Goal: Task Accomplishment & Management: Complete application form

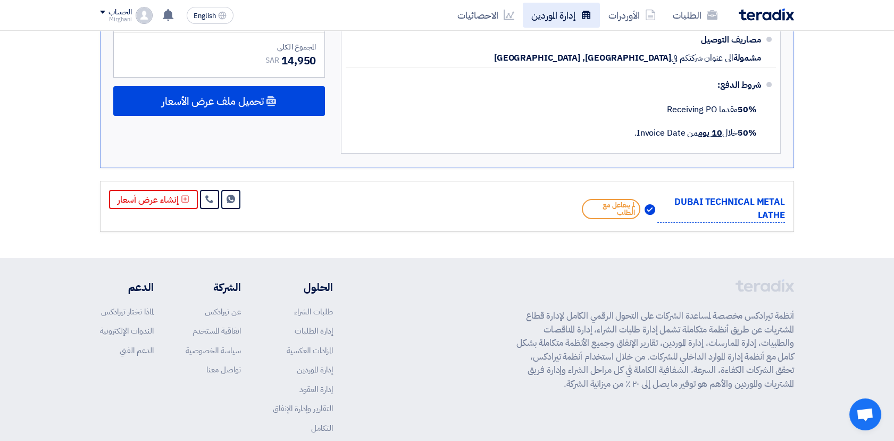
click at [540, 15] on link "إدارة الموردين" at bounding box center [561, 15] width 77 height 25
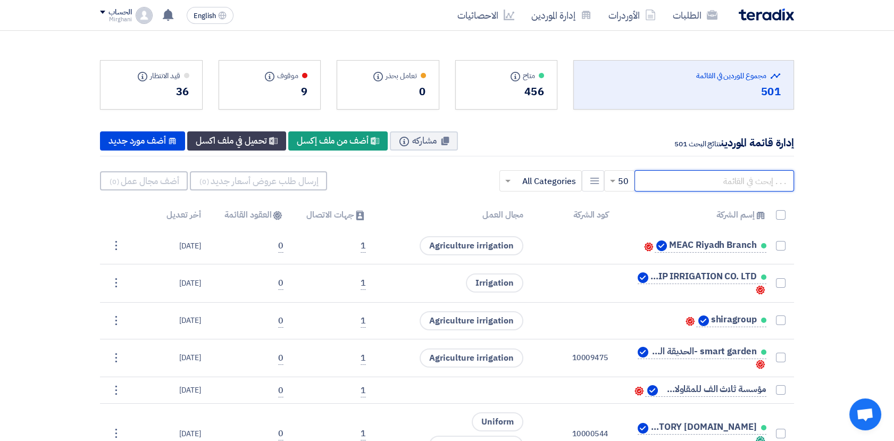
click at [732, 184] on input "text" at bounding box center [715, 180] width 160 height 21
paste input "10010051"
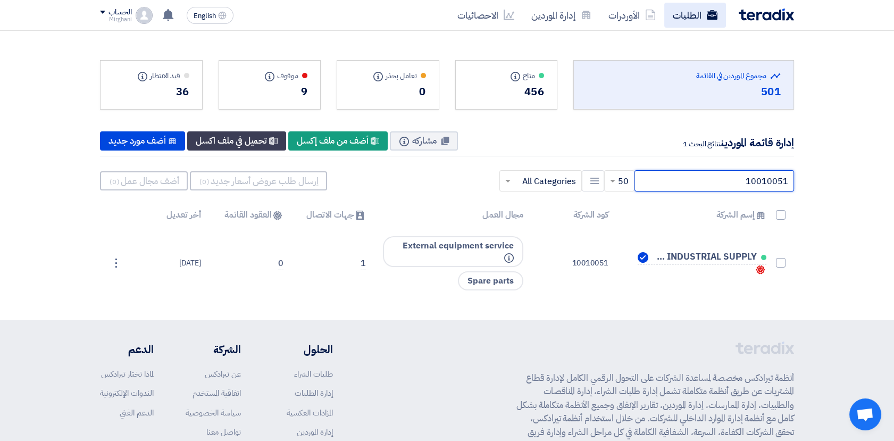
type input "10010051"
click at [684, 19] on link "الطلبات" at bounding box center [695, 15] width 62 height 25
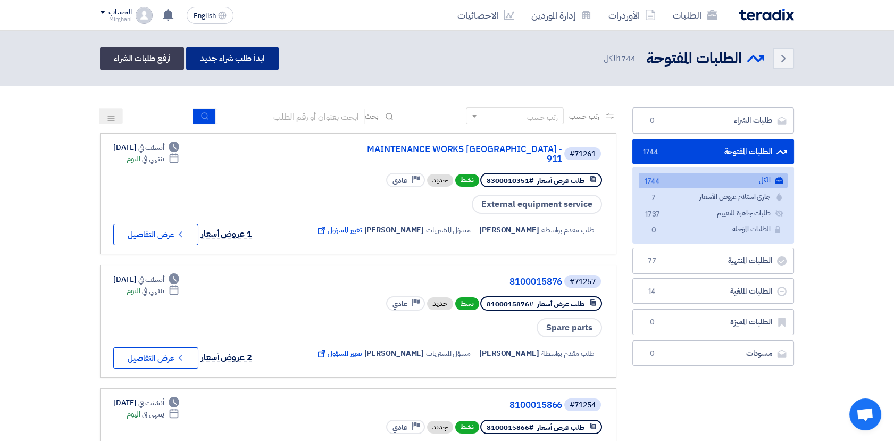
click at [239, 57] on link "ابدأ طلب شراء جديد" at bounding box center [232, 58] width 92 height 23
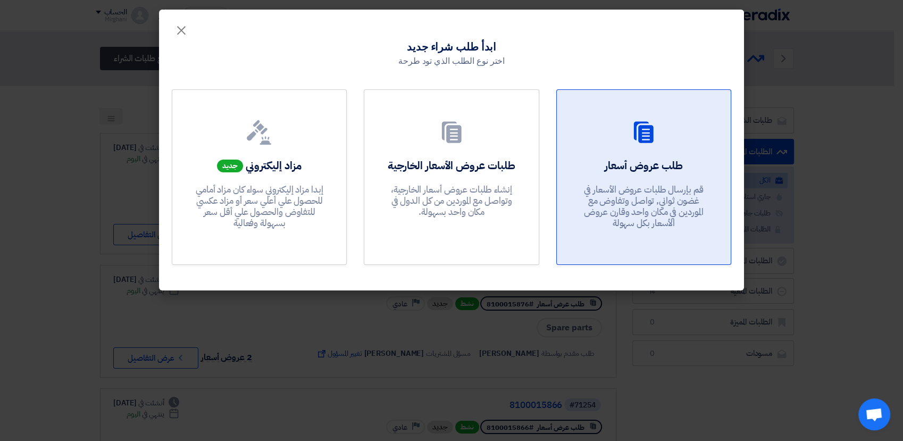
click at [628, 207] on p "قم بإرسال طلبات عروض الأسعار في غضون ثواني, تواصل وتفاوض مع الموردين في مكان وا…" at bounding box center [644, 206] width 128 height 45
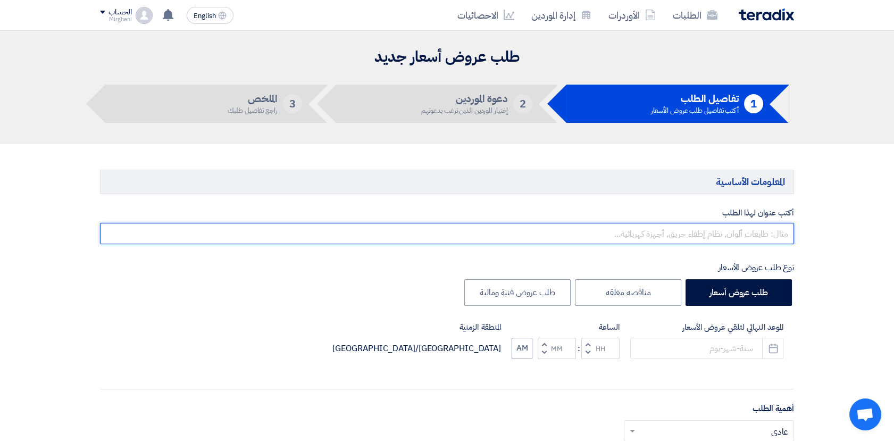
click at [666, 237] on input "text" at bounding box center [447, 233] width 694 height 21
paste input "SARLIN PUMP SEAL"
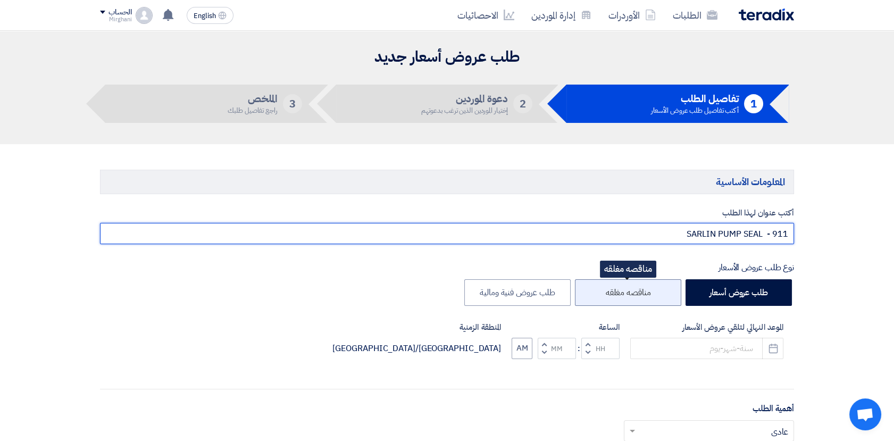
scroll to position [59, 0]
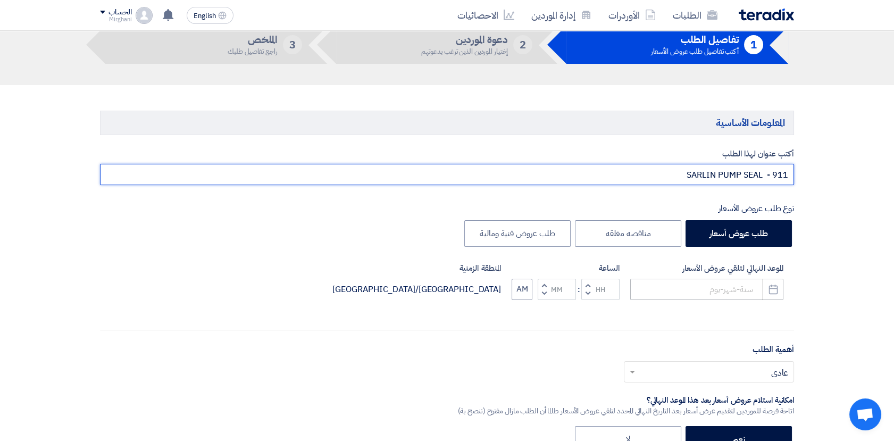
type input "SARLIN PUMP SEAL - 911"
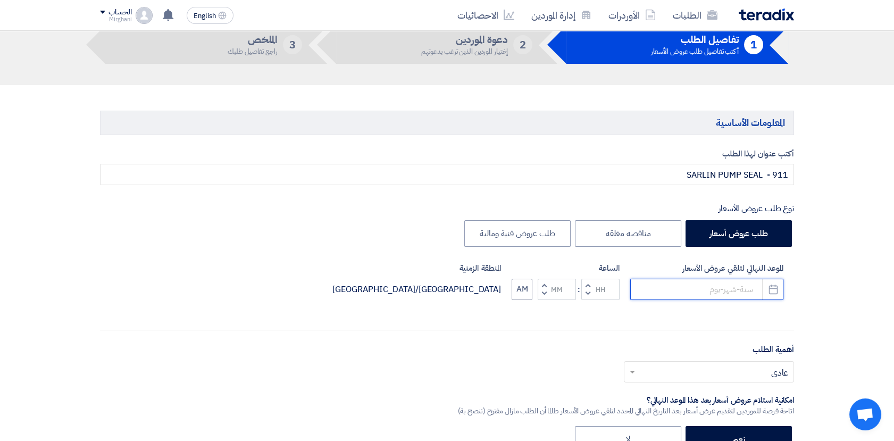
click at [708, 290] on input at bounding box center [706, 289] width 153 height 21
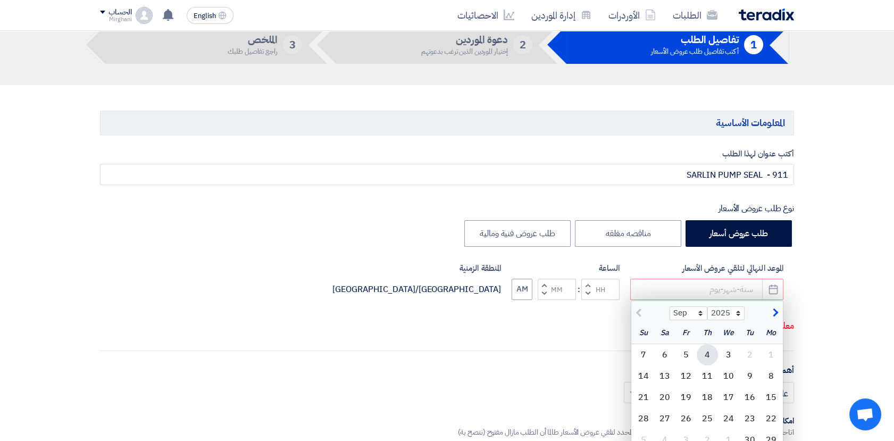
click at [706, 356] on div "4" at bounding box center [707, 354] width 21 height 21
type input "[DATE]"
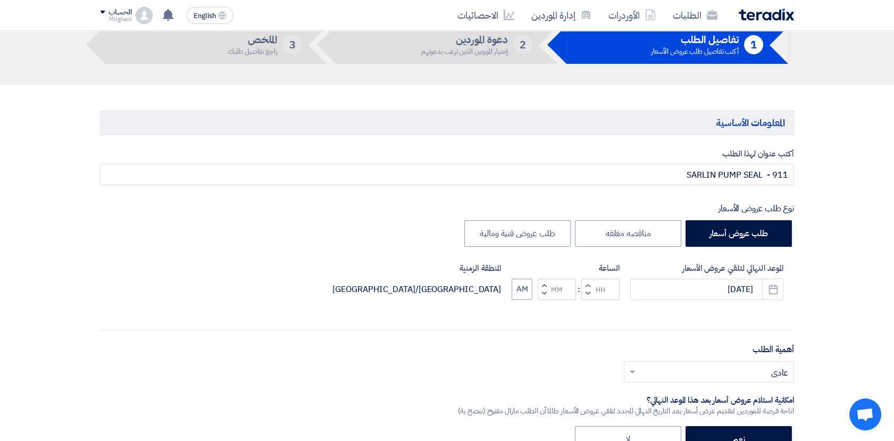
click at [587, 284] on span "button" at bounding box center [588, 285] width 4 height 8
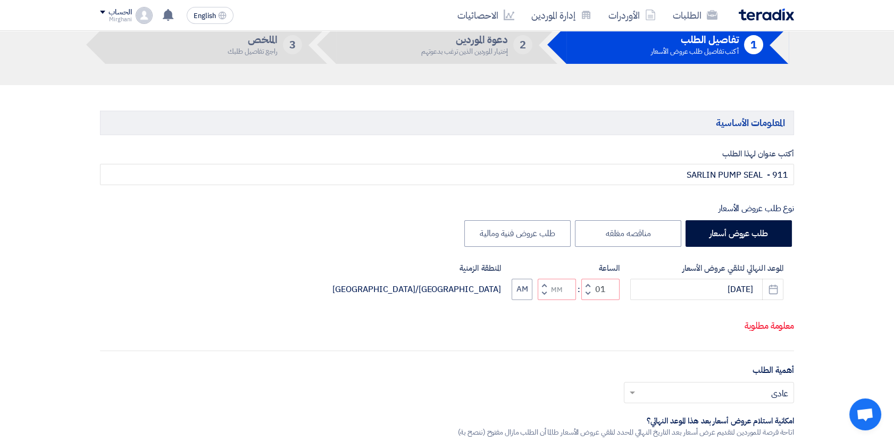
click at [587, 289] on span "button" at bounding box center [588, 293] width 4 height 8
type input "12"
click at [541, 282] on button "Increment minutes" at bounding box center [544, 285] width 13 height 13
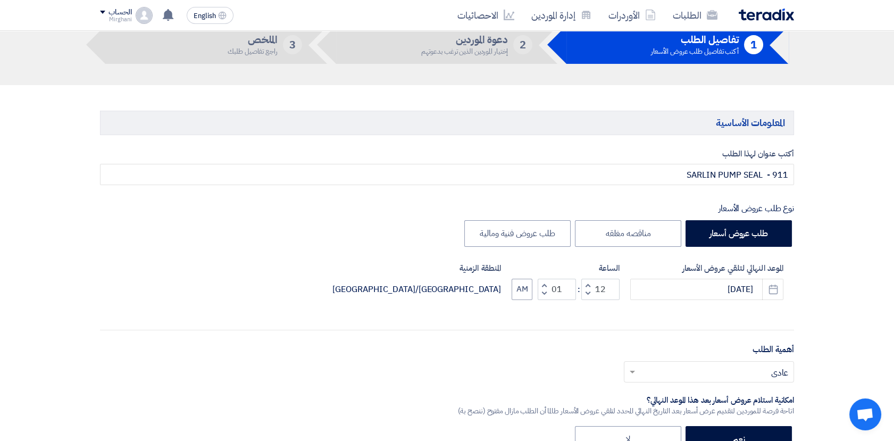
click at [541, 293] on button "Decrement minutes" at bounding box center [544, 293] width 13 height 13
type input "00"
click at [541, 293] on button "Decrement minutes" at bounding box center [544, 293] width 13 height 13
type input "11"
type input "59"
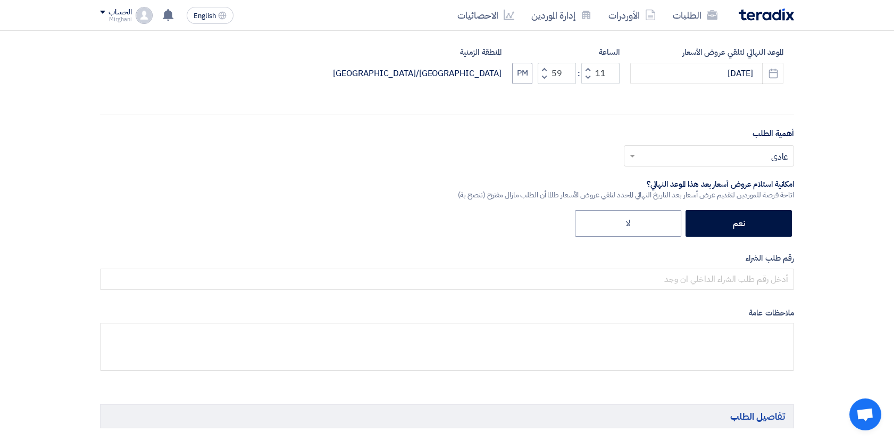
scroll to position [295, 0]
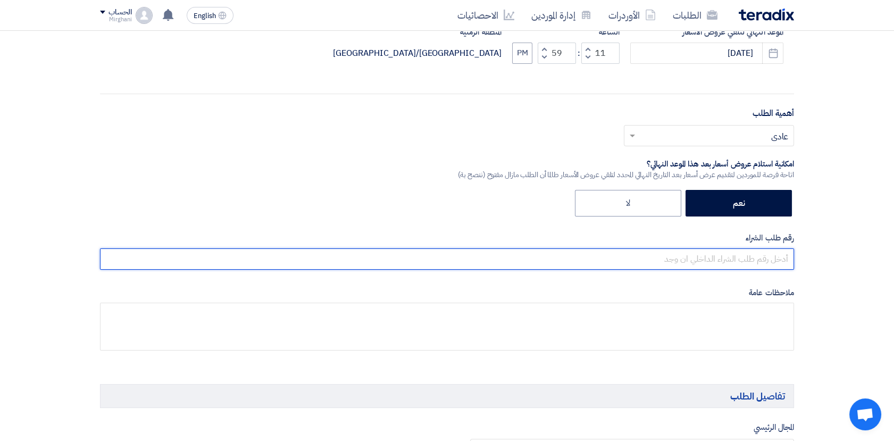
click at [717, 260] on input "text" at bounding box center [447, 258] width 694 height 21
paste input "8100015467"
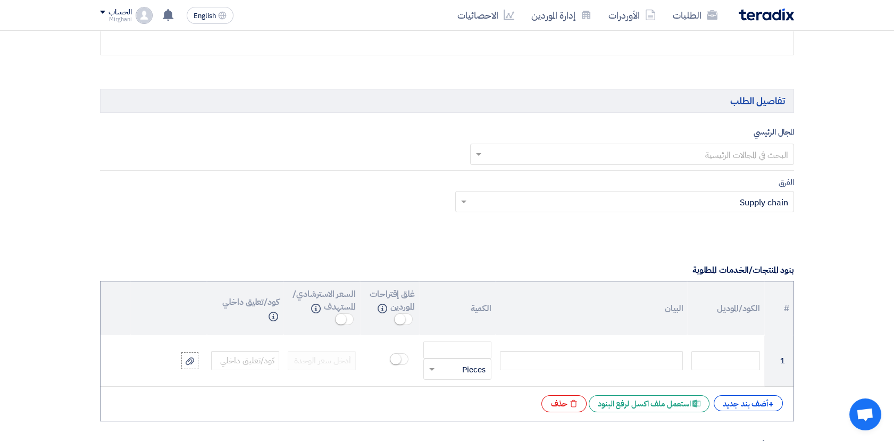
scroll to position [591, 0]
type input "8100015467"
click at [526, 146] on input "text" at bounding box center [638, 155] width 303 height 18
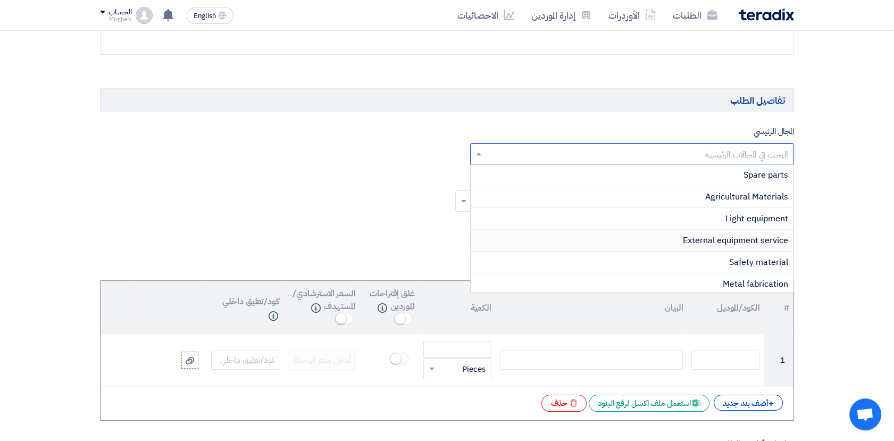
click at [661, 233] on div "External equipment service" at bounding box center [632, 241] width 323 height 22
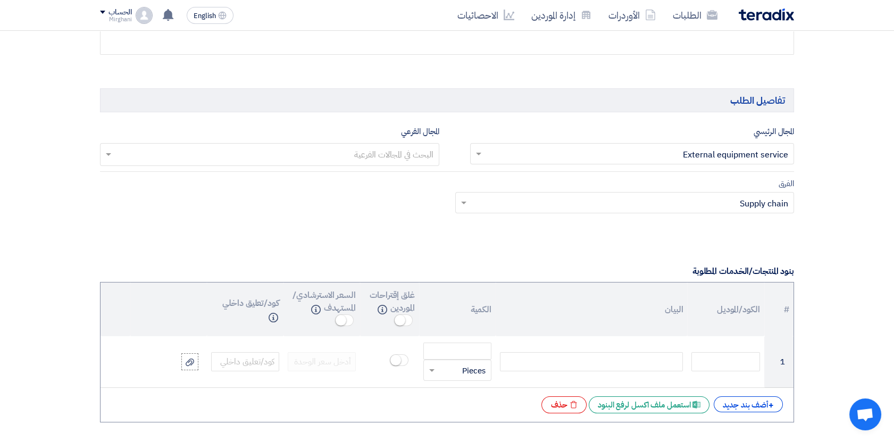
click at [393, 157] on input "text" at bounding box center [269, 156] width 329 height 18
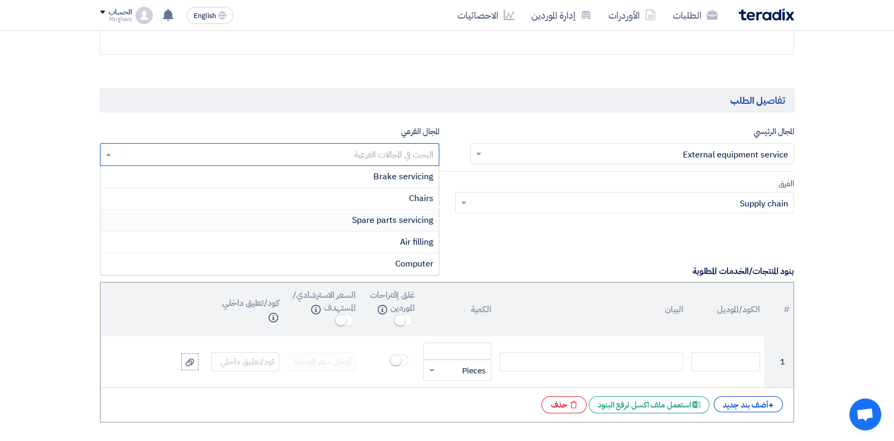
click at [397, 216] on span "Spare parts servicing" at bounding box center [392, 220] width 81 height 13
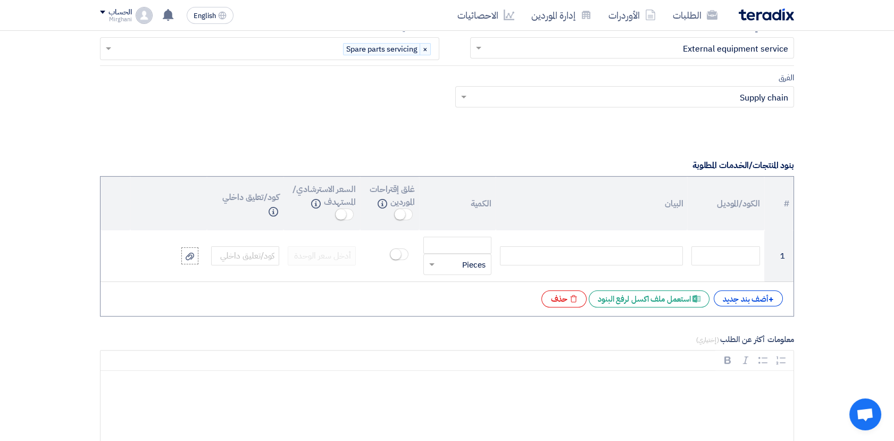
scroll to position [768, 0]
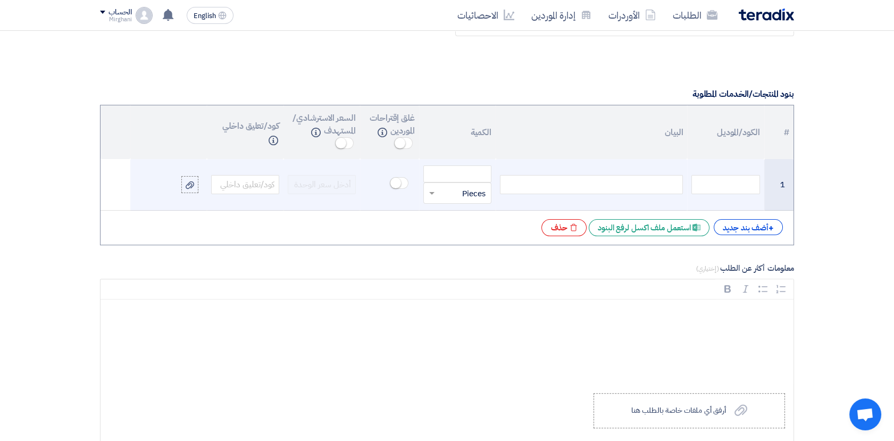
click at [604, 183] on div at bounding box center [591, 184] width 183 height 19
paste div
click at [455, 176] on input "number" at bounding box center [457, 173] width 68 height 17
paste input "2.000"
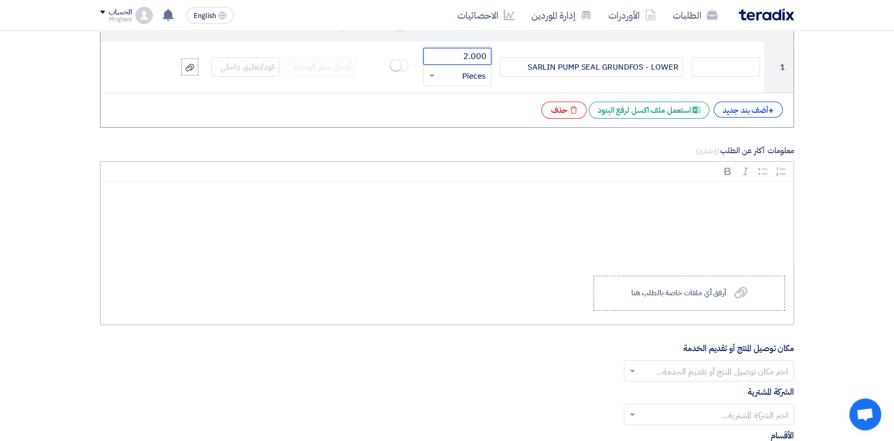
scroll to position [886, 0]
type input "2.000"
click at [704, 299] on label "Upload a file أرفق أي ملفات خاصة بالطلب هنا" at bounding box center [689, 292] width 191 height 35
click at [0, 0] on input "Upload a file أرفق أي ملفات خاصة بالطلب هنا" at bounding box center [0, 0] width 0 height 0
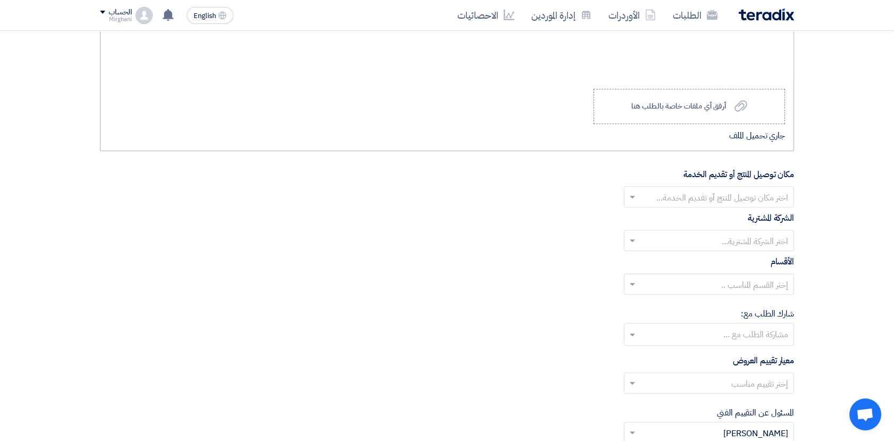
scroll to position [1123, 0]
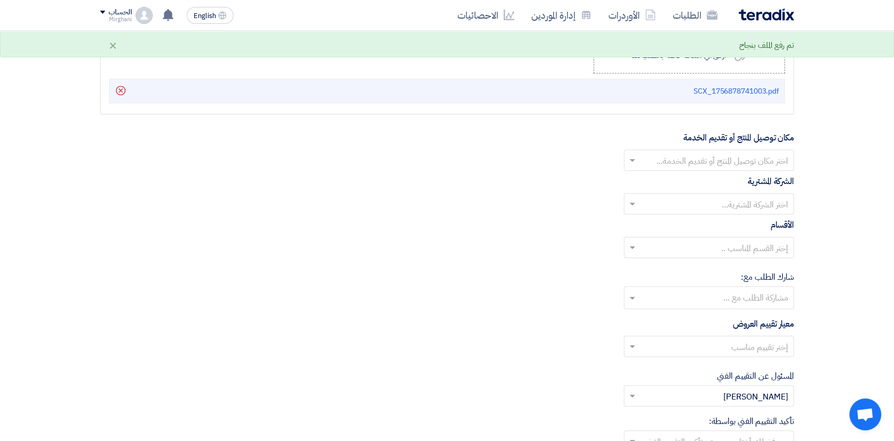
click at [673, 161] on input "text" at bounding box center [714, 162] width 149 height 18
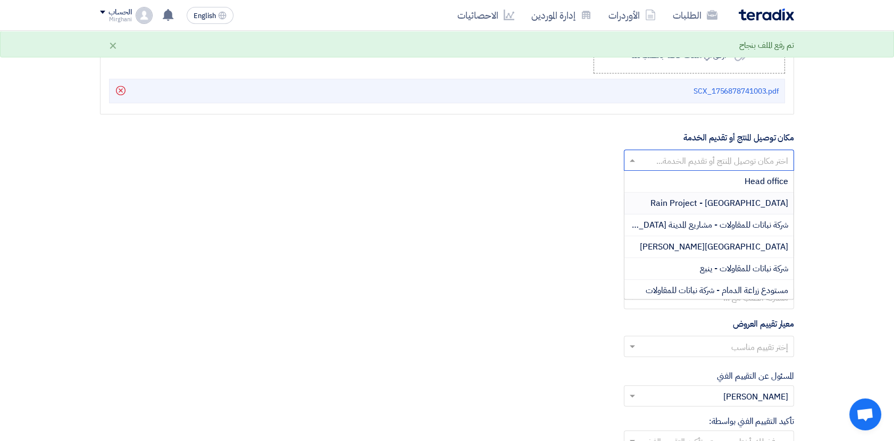
click at [686, 199] on span "Rain Project - [GEOGRAPHIC_DATA]" at bounding box center [720, 203] width 138 height 13
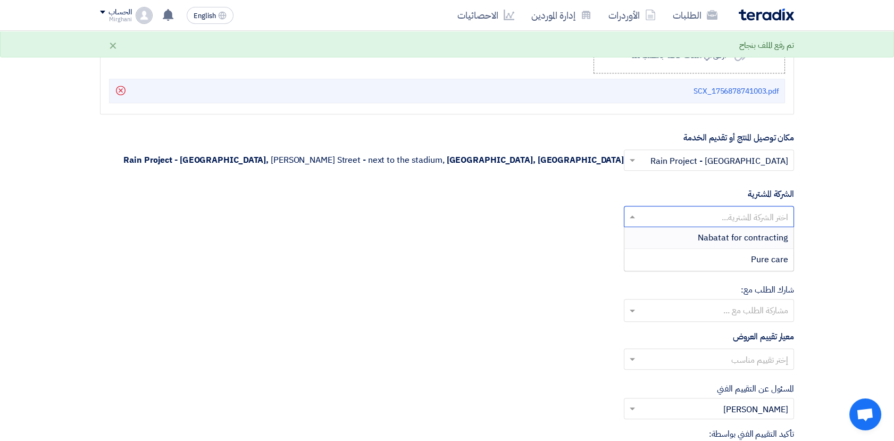
click at [683, 216] on input "text" at bounding box center [714, 218] width 149 height 18
click at [692, 236] on div "Nabatat for contracting" at bounding box center [708, 238] width 169 height 22
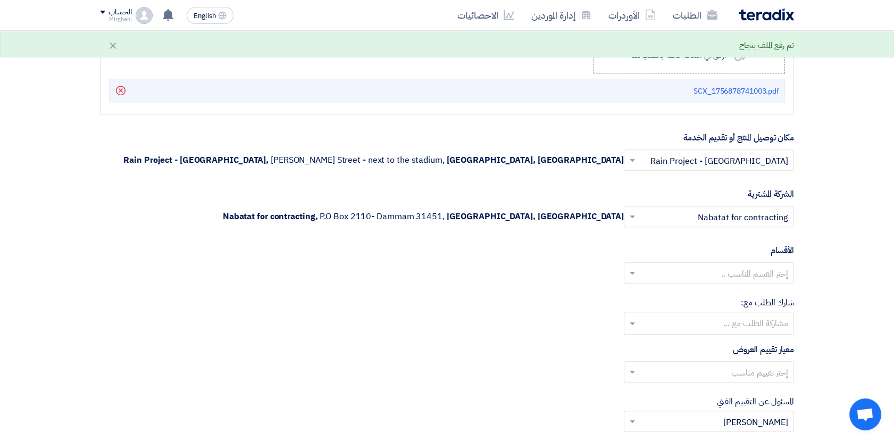
click at [717, 276] on input "text" at bounding box center [714, 274] width 149 height 18
click at [721, 290] on span "General Department" at bounding box center [748, 294] width 79 height 13
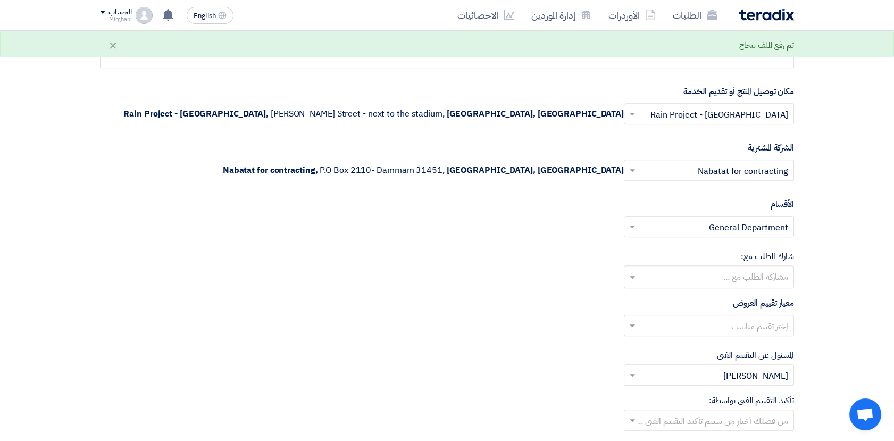
scroll to position [1182, 0]
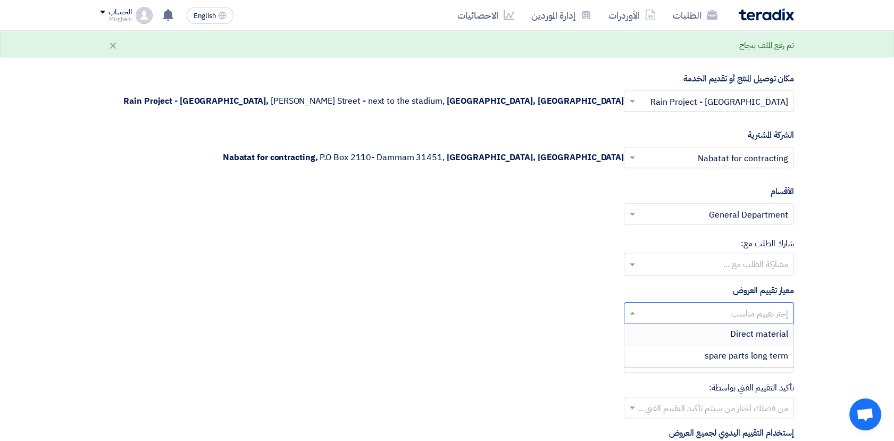
click at [735, 309] on input "text" at bounding box center [714, 314] width 149 height 18
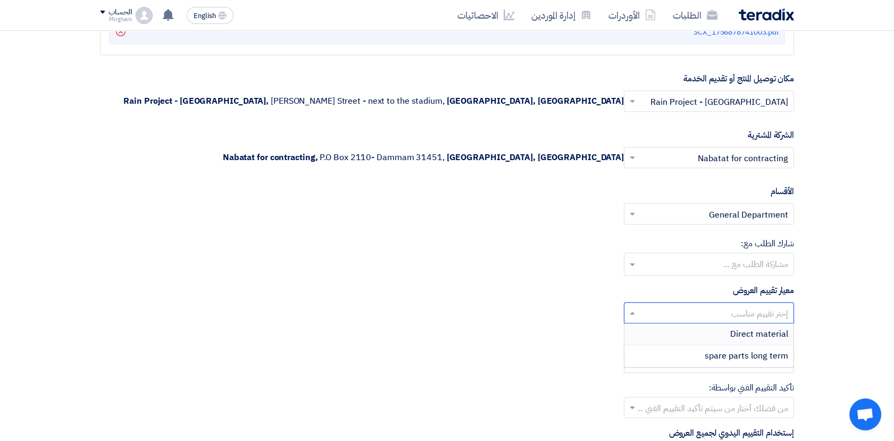
click at [739, 330] on span "Direct material" at bounding box center [759, 334] width 58 height 13
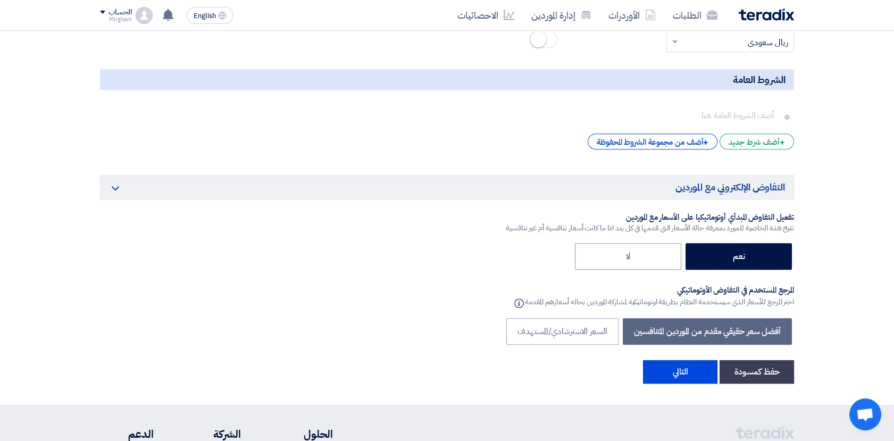
scroll to position [1714, 0]
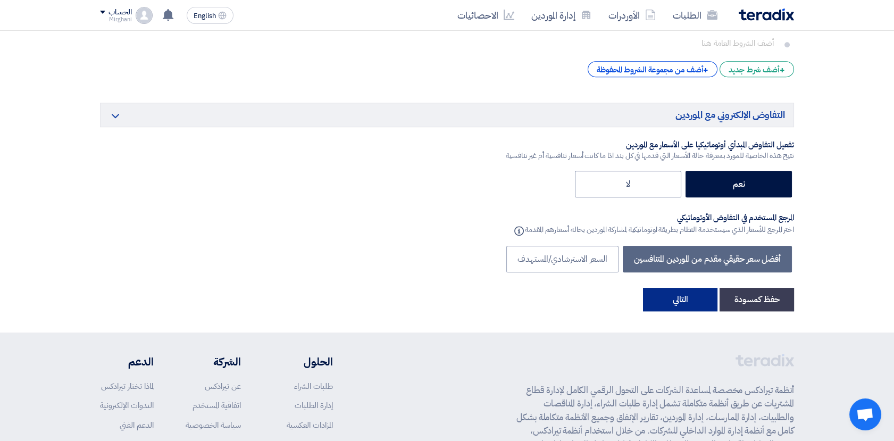
click at [677, 296] on button "التالي" at bounding box center [680, 299] width 74 height 23
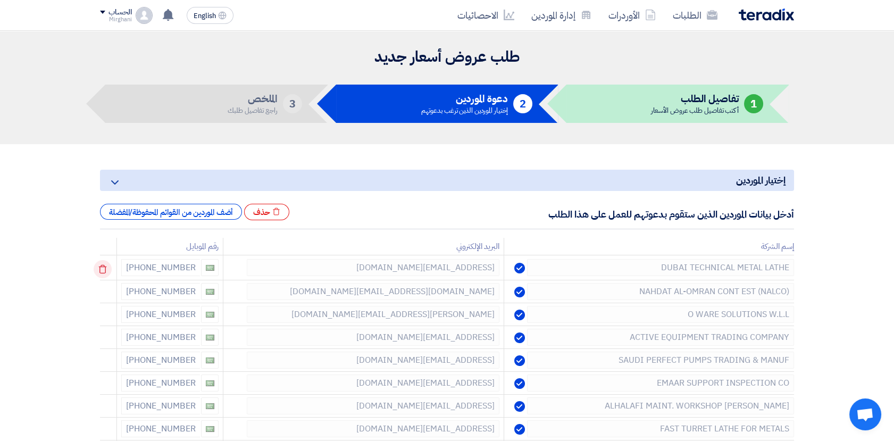
click at [102, 269] on use at bounding box center [103, 269] width 8 height 9
click at [102, 270] on use at bounding box center [103, 269] width 8 height 9
click at [0, 0] on use at bounding box center [0, 0] width 0 height 0
click at [102, 272] on use at bounding box center [103, 269] width 8 height 9
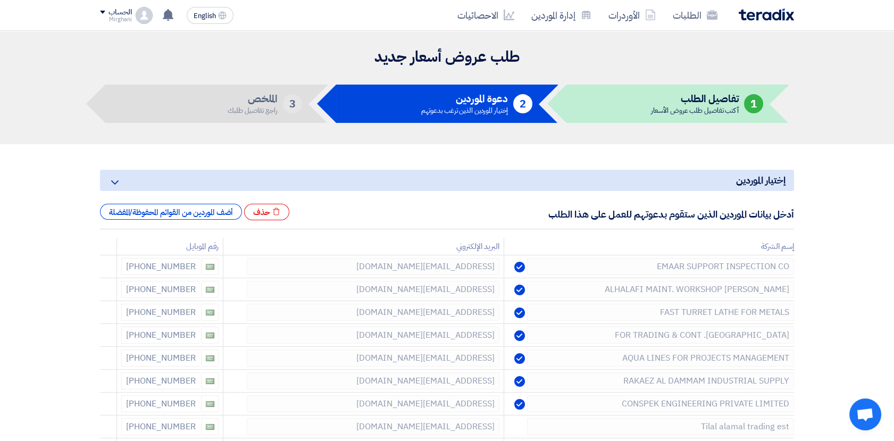
click at [0, 0] on use at bounding box center [0, 0] width 0 height 0
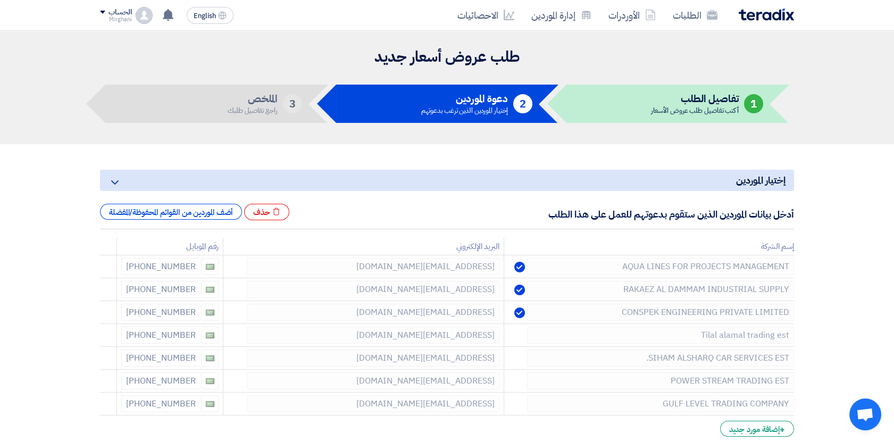
click at [0, 0] on use at bounding box center [0, 0] width 0 height 0
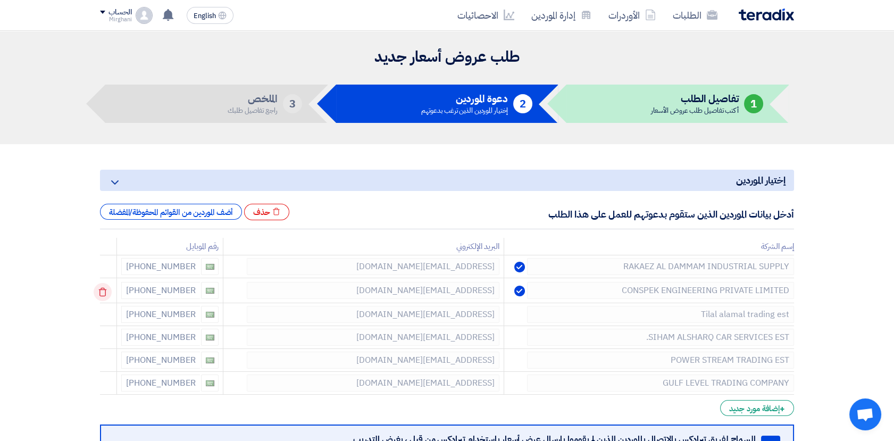
click at [105, 293] on icon at bounding box center [103, 292] width 18 height 18
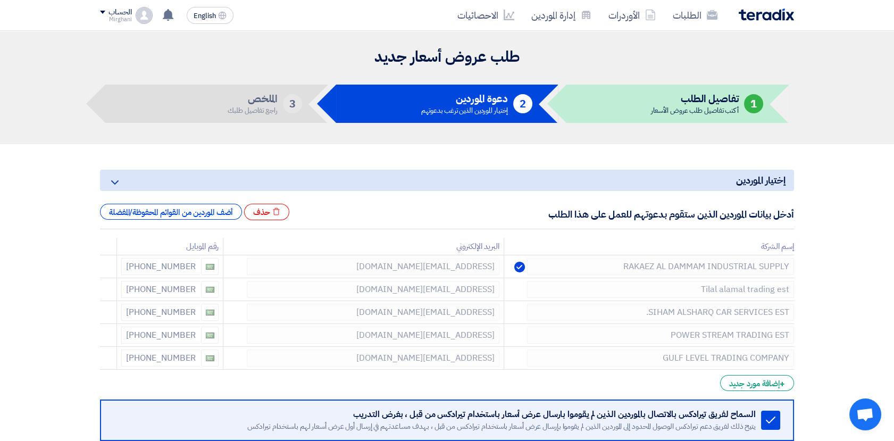
click at [0, 0] on icon at bounding box center [0, 0] width 0 height 0
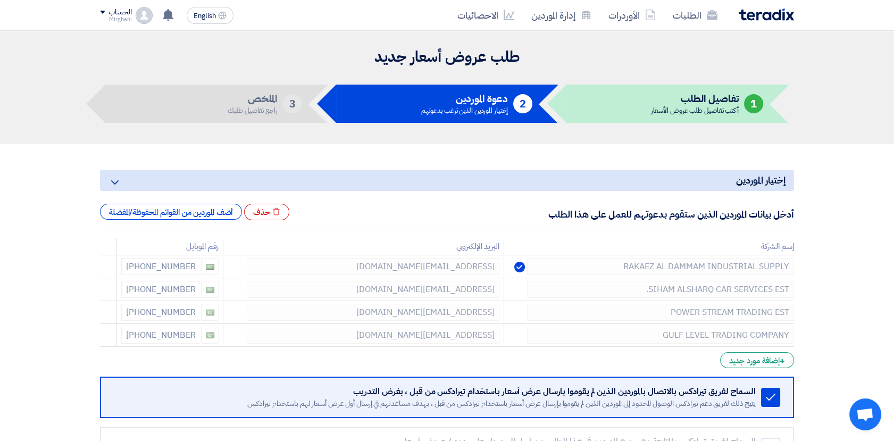
click at [0, 0] on icon at bounding box center [0, 0] width 0 height 0
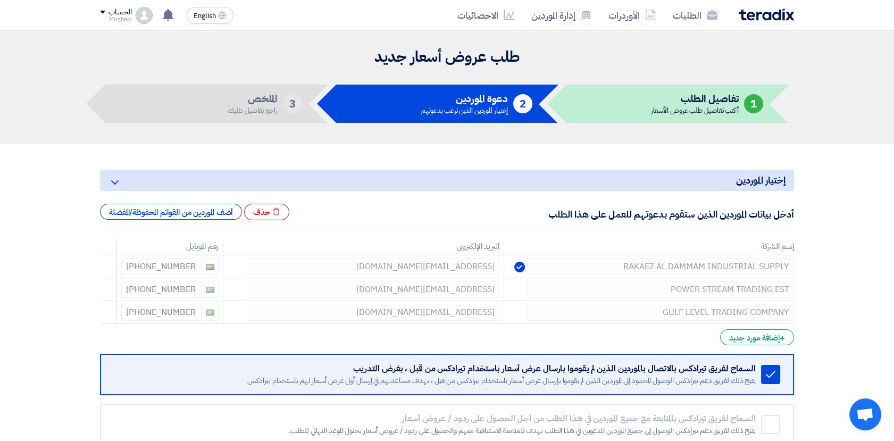
click at [0, 0] on icon at bounding box center [0, 0] width 0 height 0
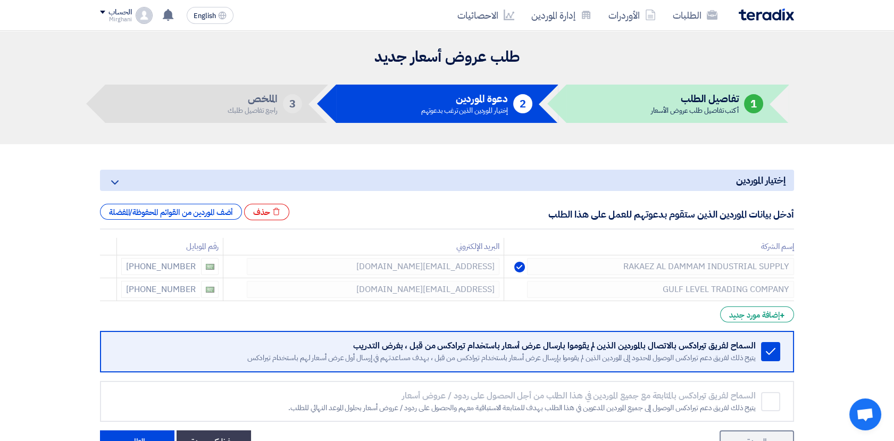
click at [0, 0] on icon at bounding box center [0, 0] width 0 height 0
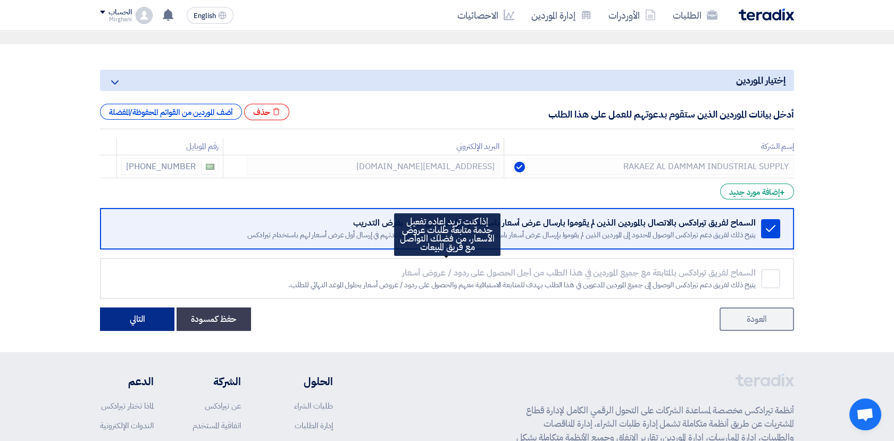
scroll to position [118, 0]
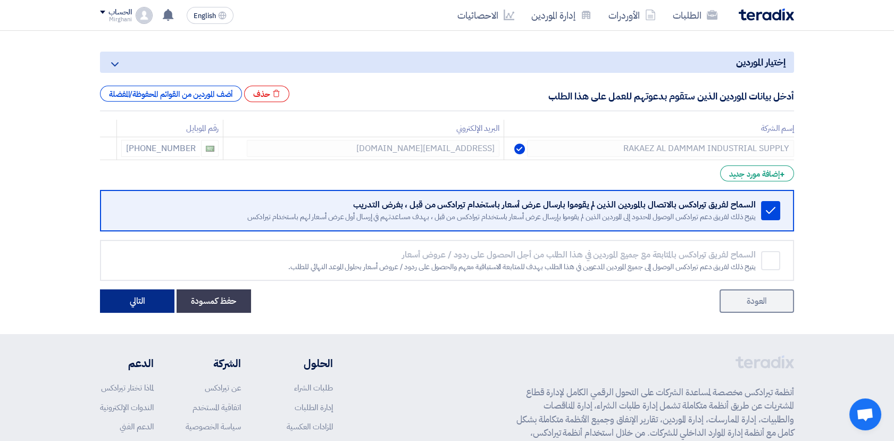
click at [145, 307] on button "التالي" at bounding box center [137, 300] width 74 height 23
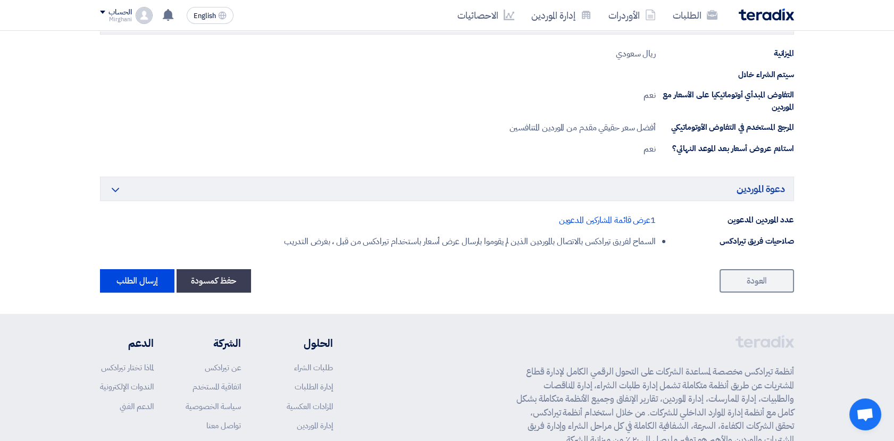
scroll to position [632, 0]
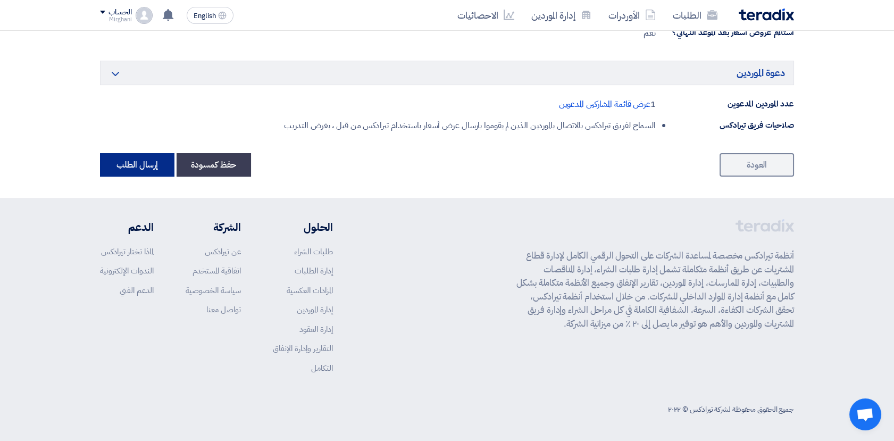
click at [134, 164] on button "إرسال الطلب" at bounding box center [137, 164] width 74 height 23
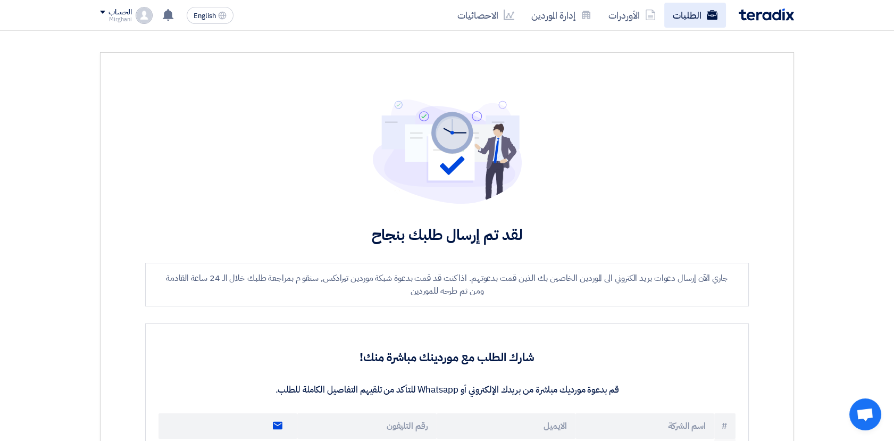
click at [698, 16] on link "الطلبات" at bounding box center [695, 15] width 62 height 25
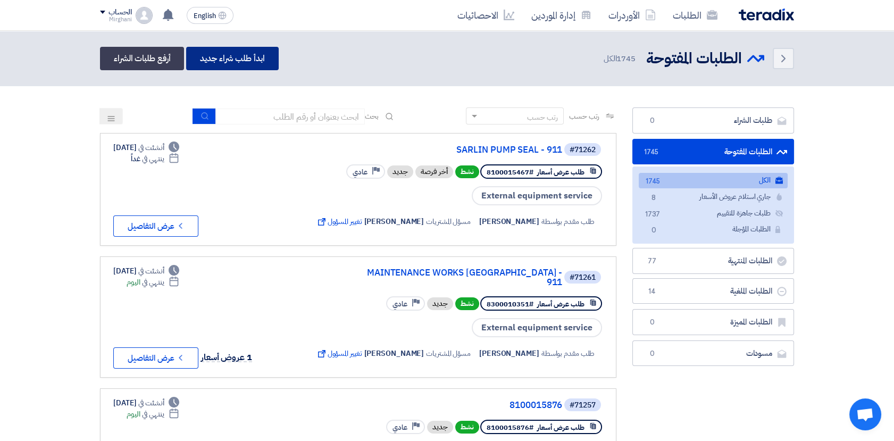
click at [241, 58] on link "ابدأ طلب شراء جديد" at bounding box center [232, 58] width 92 height 23
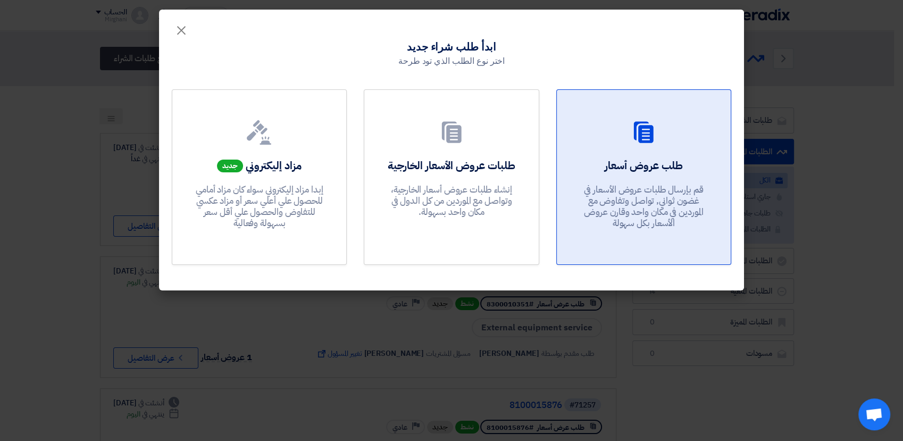
click at [621, 230] on div "طلب عروض أسعار قم بإرسال طلبات عروض الأسعار في غضون ثواني, تواصل وتفاوض مع المو…" at bounding box center [644, 196] width 148 height 77
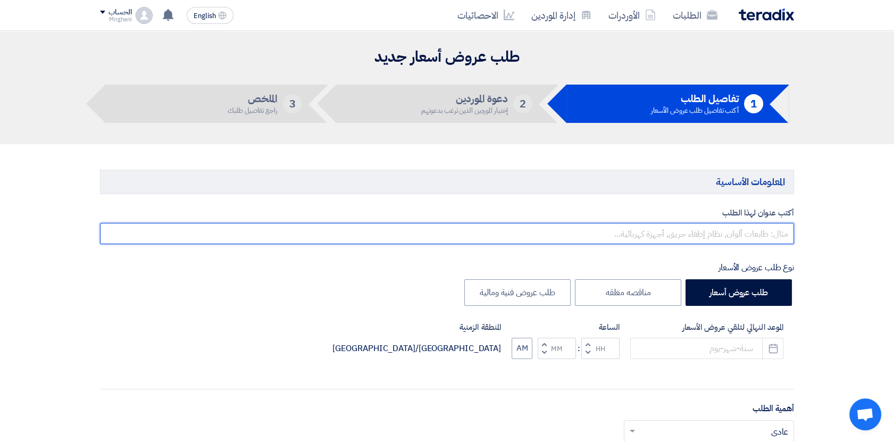
click at [621, 234] on input "text" at bounding box center [447, 233] width 694 height 21
paste input "SARLIN PUMP SEAL GRUNDFOS"
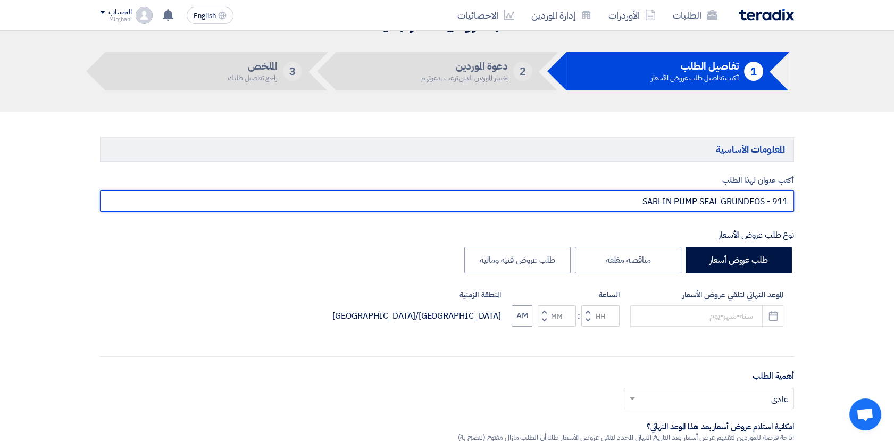
scroll to position [59, 0]
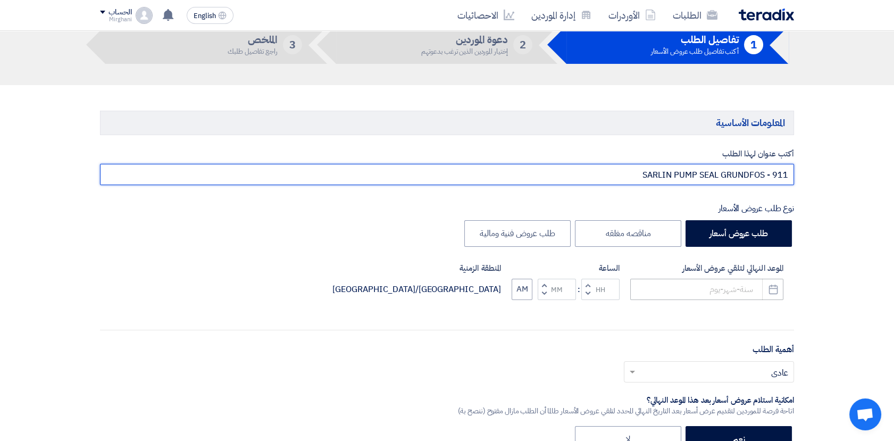
type input "SARLIN PUMP SEAL GRUNDFOS - 911"
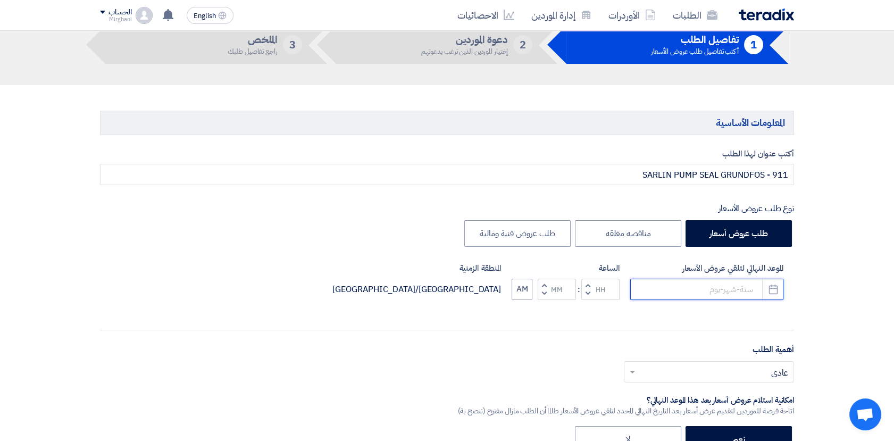
click at [730, 291] on input at bounding box center [706, 289] width 153 height 21
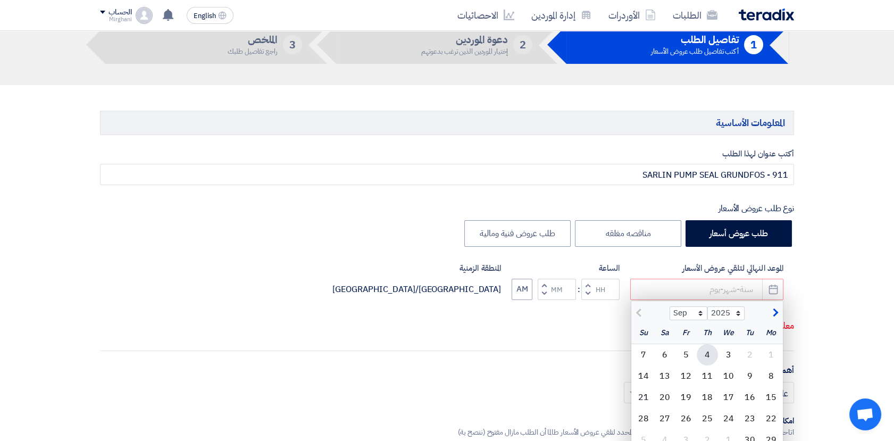
click at [712, 355] on div "4" at bounding box center [707, 354] width 21 height 21
type input "[DATE]"
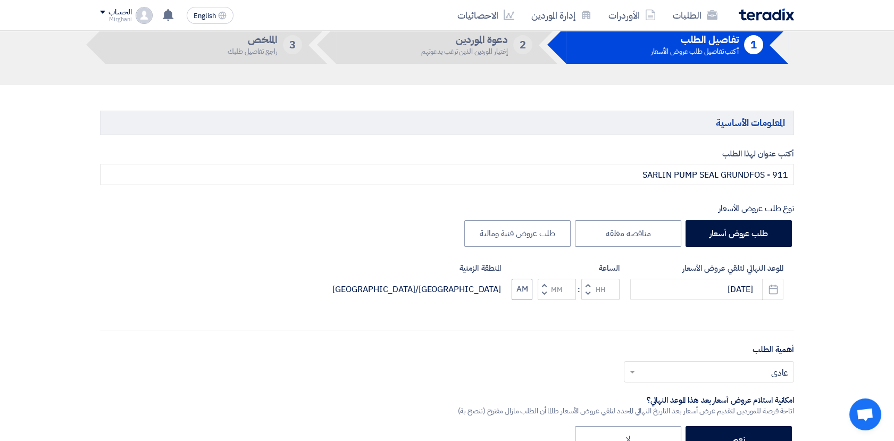
click at [588, 284] on span "button" at bounding box center [588, 285] width 4 height 8
type input "01"
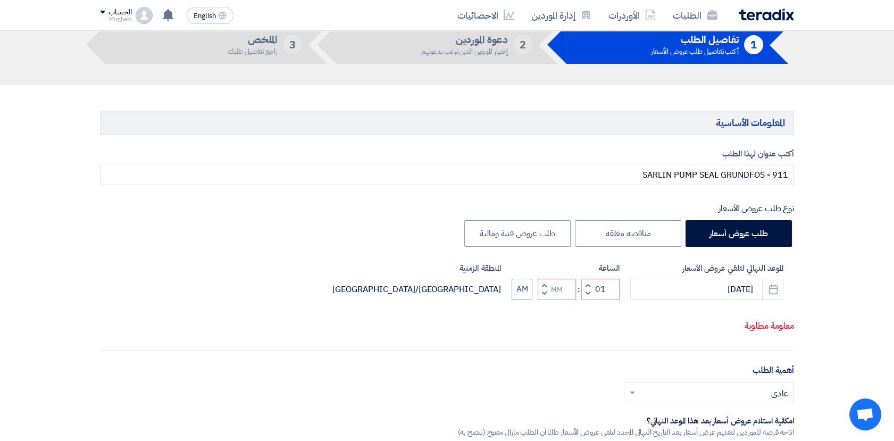
click at [543, 285] on span "button" at bounding box center [545, 285] width 4 height 8
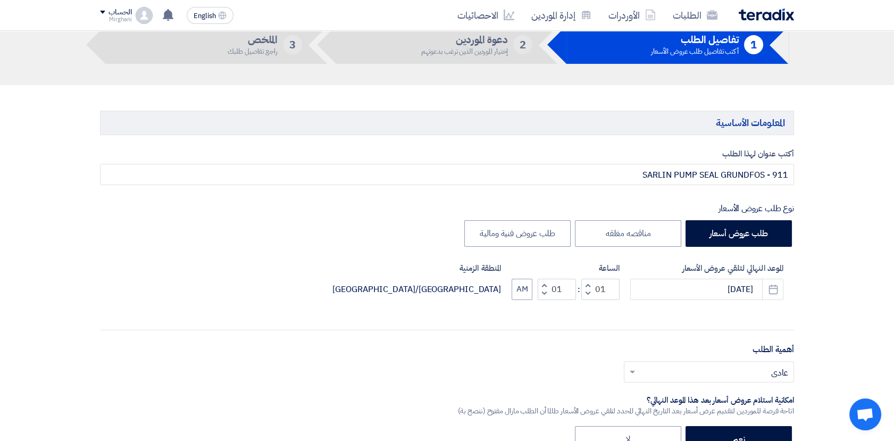
click at [543, 290] on span "button" at bounding box center [545, 293] width 4 height 8
type input "00"
click at [543, 290] on span "button" at bounding box center [545, 293] width 4 height 8
type input "12"
type input "59"
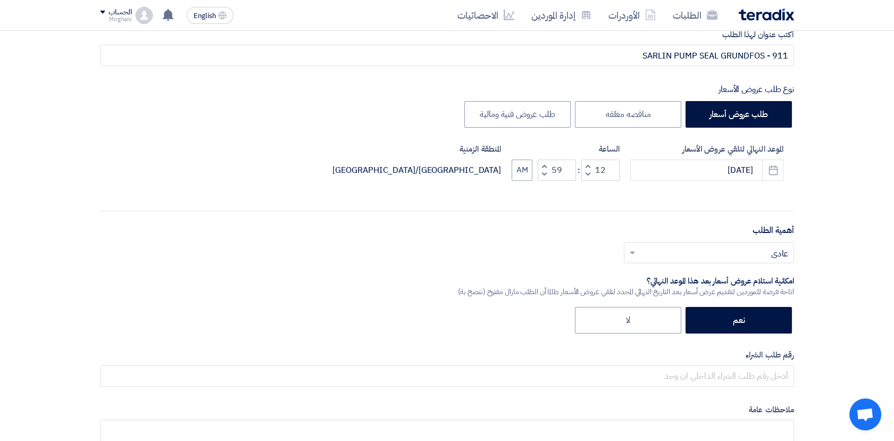
scroll to position [295, 0]
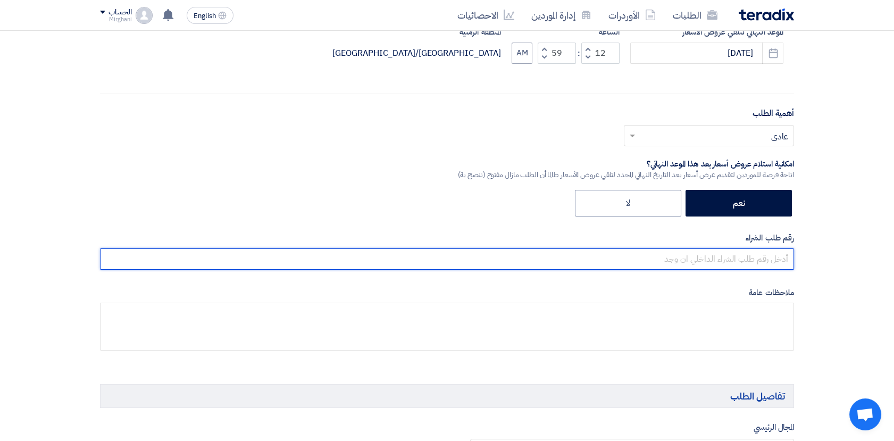
click at [728, 261] on input "text" at bounding box center [447, 258] width 694 height 21
paste input "8100015468"
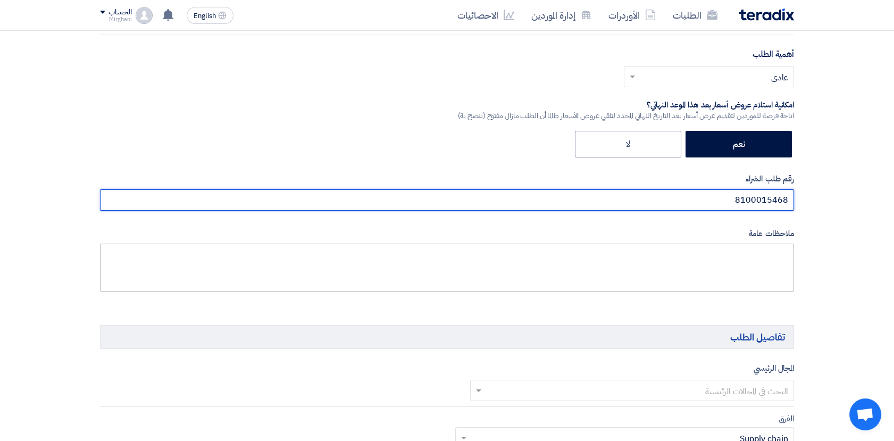
scroll to position [472, 0]
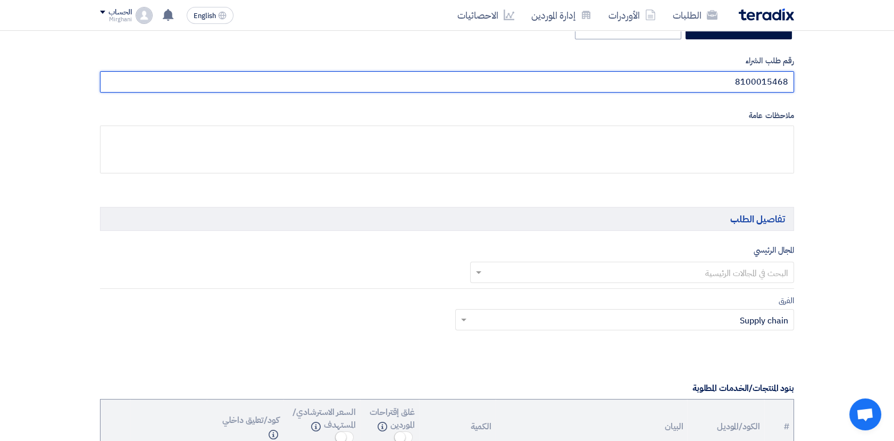
type input "8100015468"
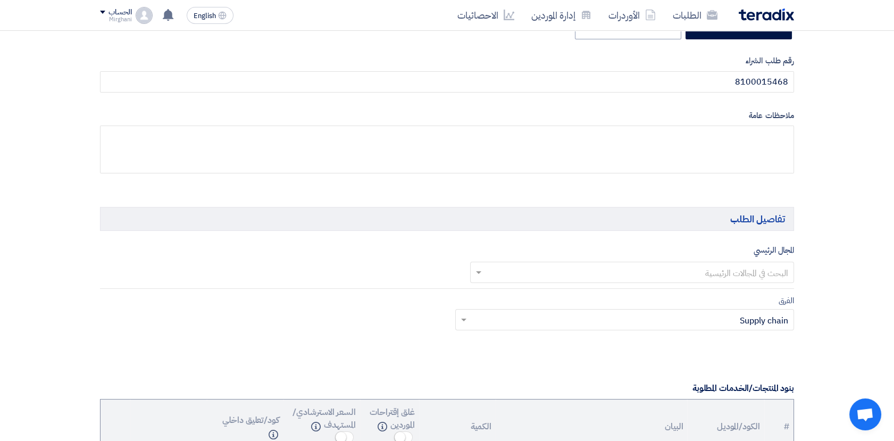
click at [544, 266] on input "text" at bounding box center [638, 273] width 303 height 18
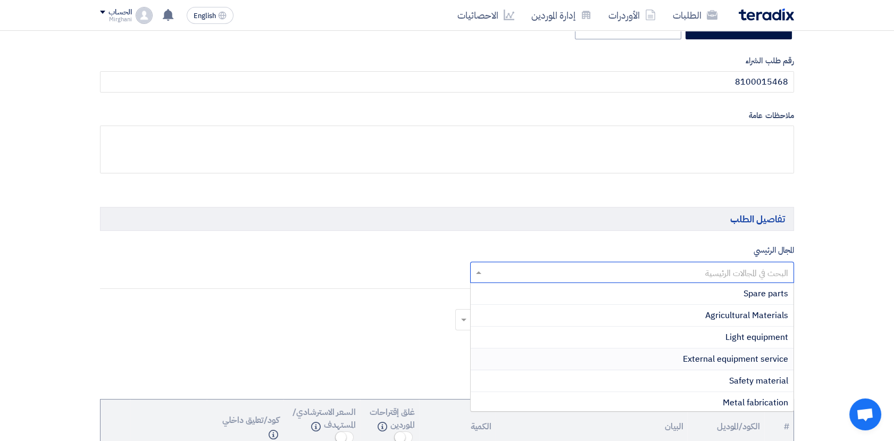
click at [662, 360] on div "External equipment service" at bounding box center [632, 359] width 323 height 22
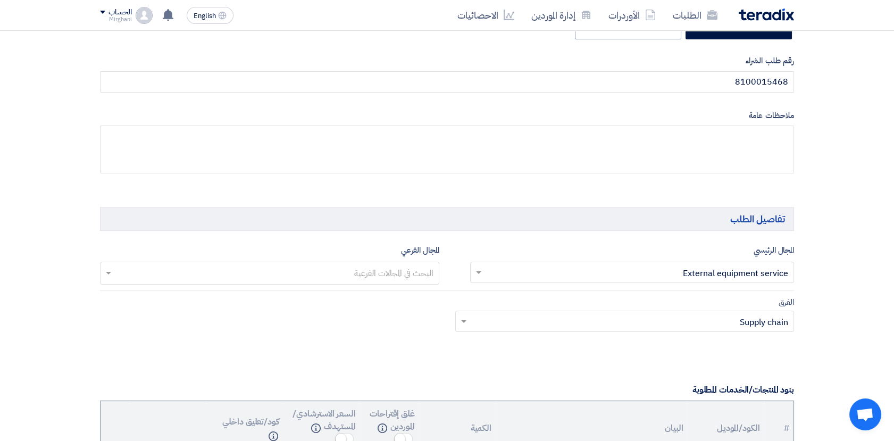
click at [373, 269] on input "text" at bounding box center [269, 274] width 329 height 18
click at [401, 338] on span "Spare parts servicing" at bounding box center [392, 338] width 81 height 13
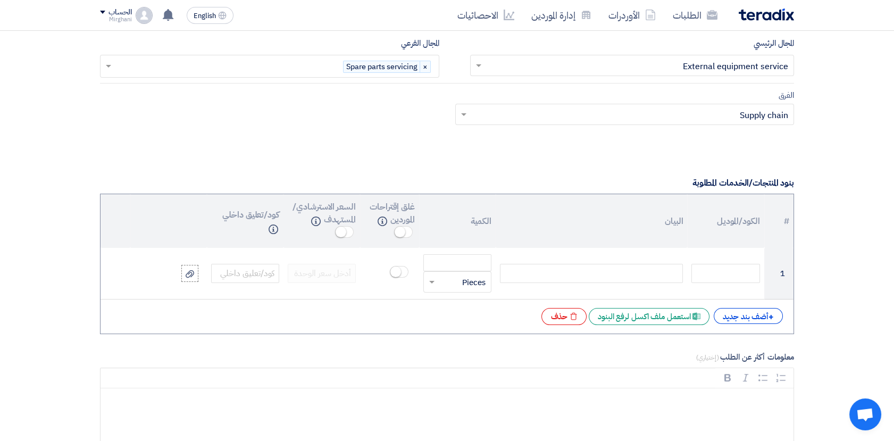
scroll to position [709, 0]
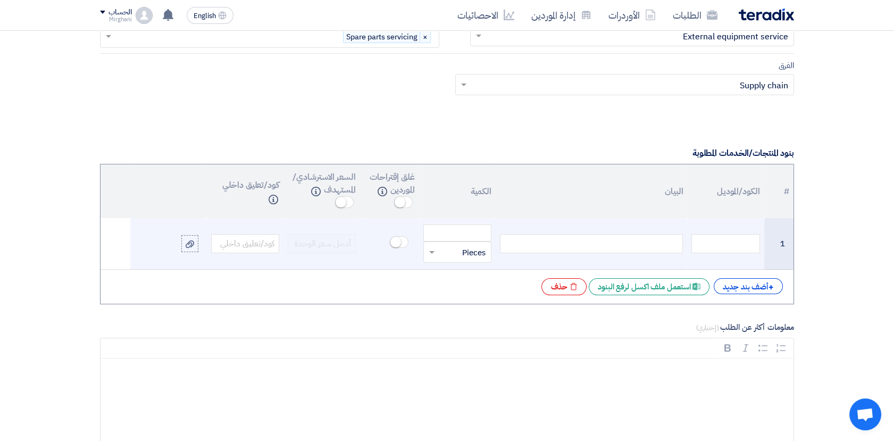
click at [622, 248] on div at bounding box center [591, 243] width 183 height 19
paste div
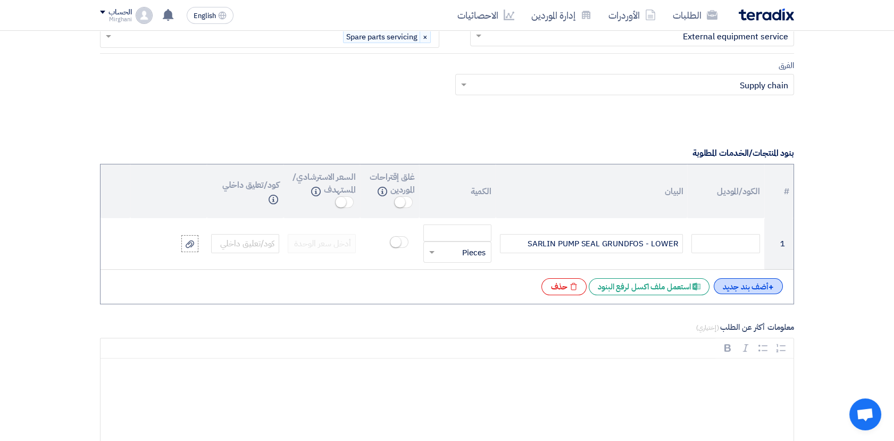
click at [748, 285] on div "+ أضف بند جديد" at bounding box center [748, 286] width 69 height 16
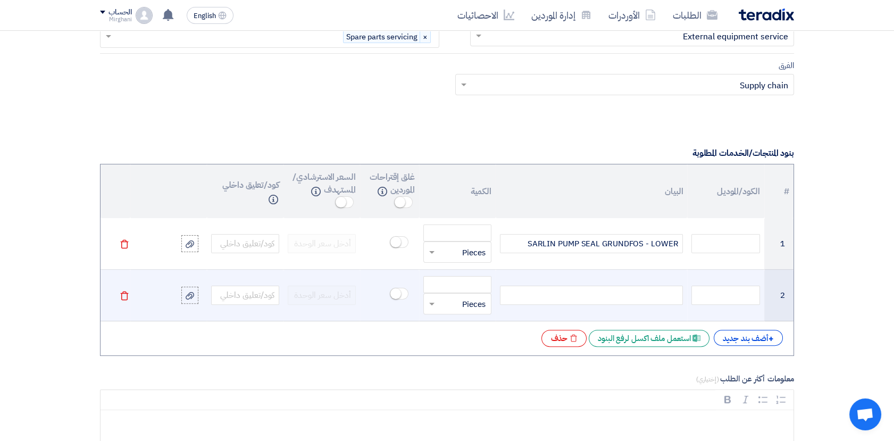
click at [626, 302] on div at bounding box center [591, 295] width 183 height 19
paste div
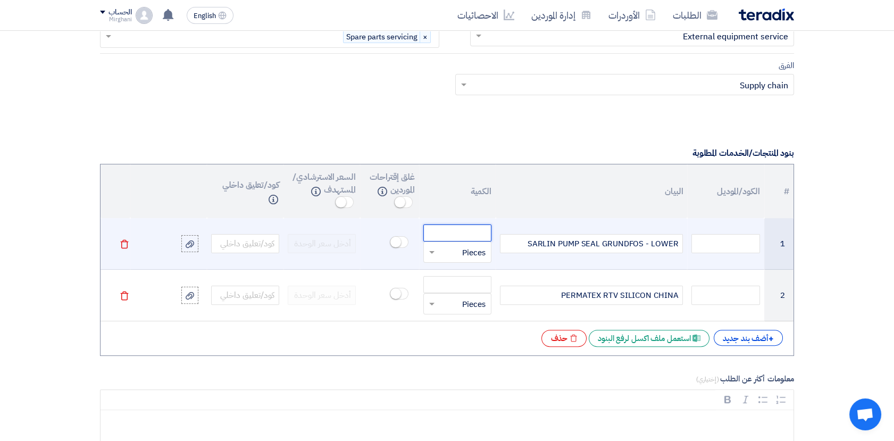
click at [463, 234] on input "number" at bounding box center [457, 232] width 68 height 17
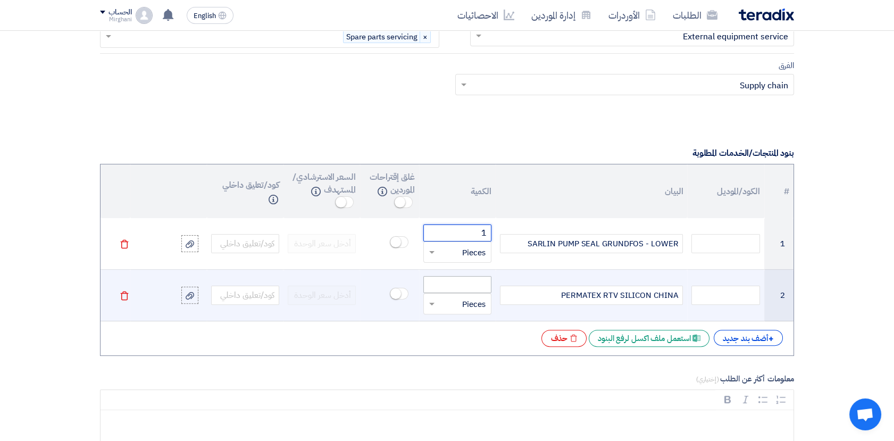
type input "1"
click at [478, 288] on input "number" at bounding box center [457, 284] width 68 height 17
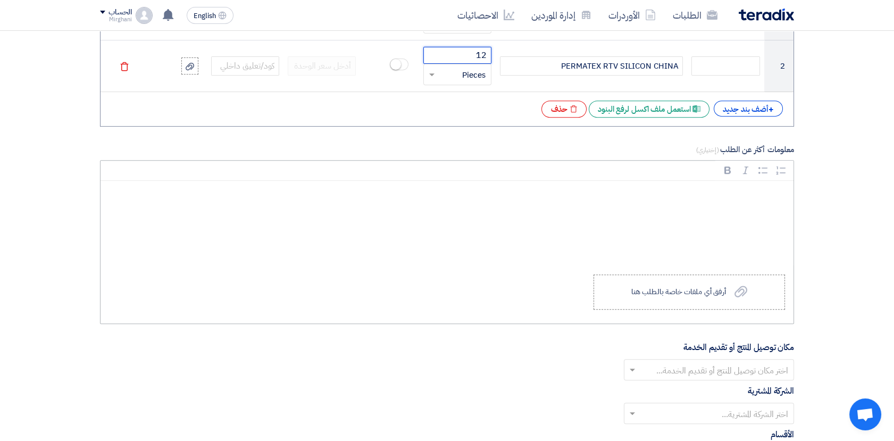
scroll to position [945, 0]
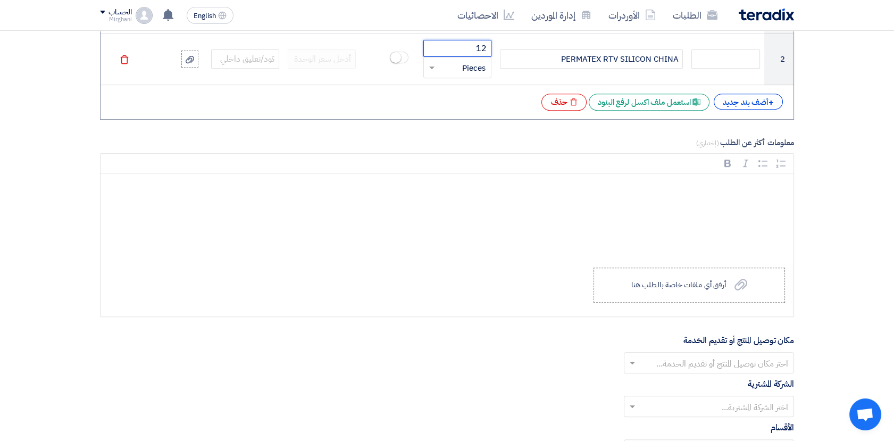
type input "12"
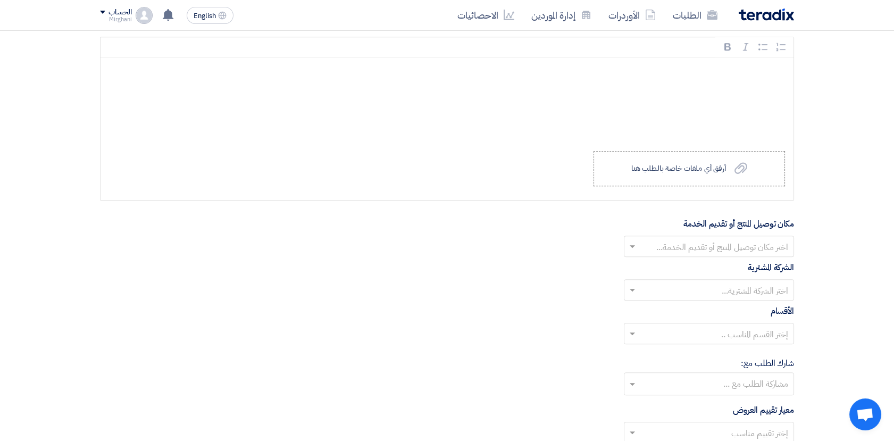
scroll to position [1064, 0]
click at [647, 245] on input "text" at bounding box center [714, 246] width 149 height 18
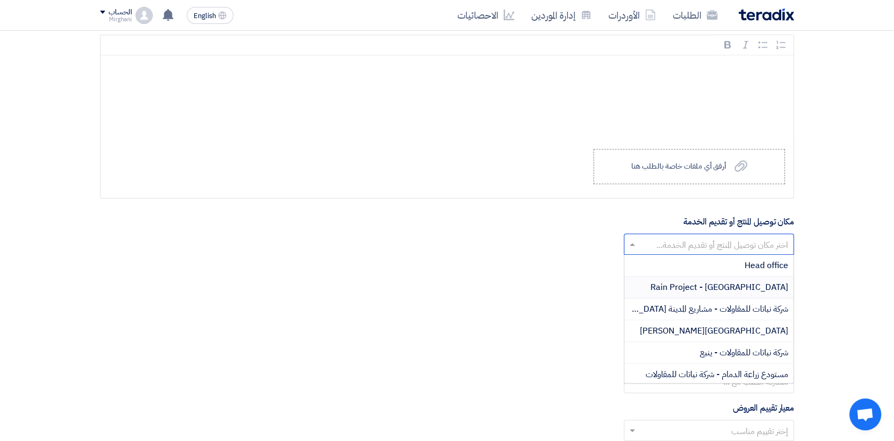
click at [681, 282] on span "Rain Project - [GEOGRAPHIC_DATA]" at bounding box center [720, 287] width 138 height 13
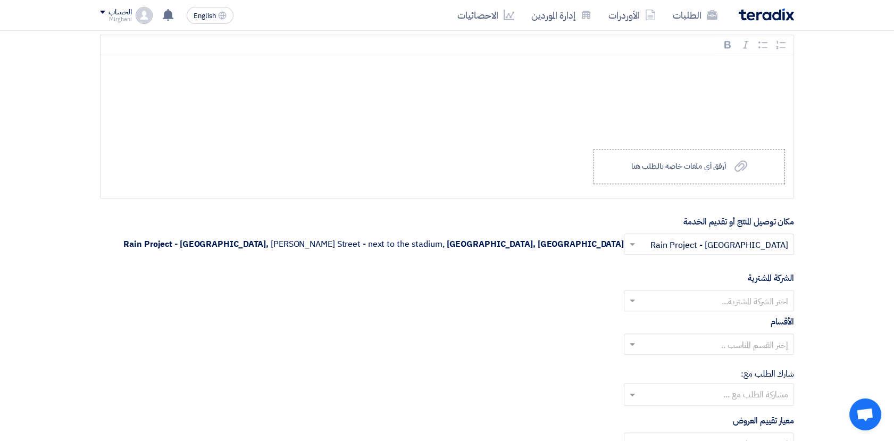
click at [682, 296] on input "text" at bounding box center [714, 302] width 149 height 18
click at [694, 317] on div "Nabatat for contracting" at bounding box center [708, 322] width 169 height 22
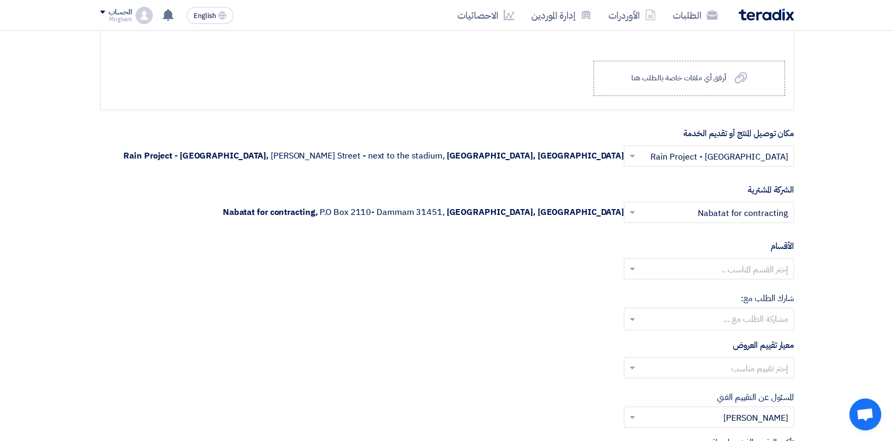
scroll to position [1182, 0]
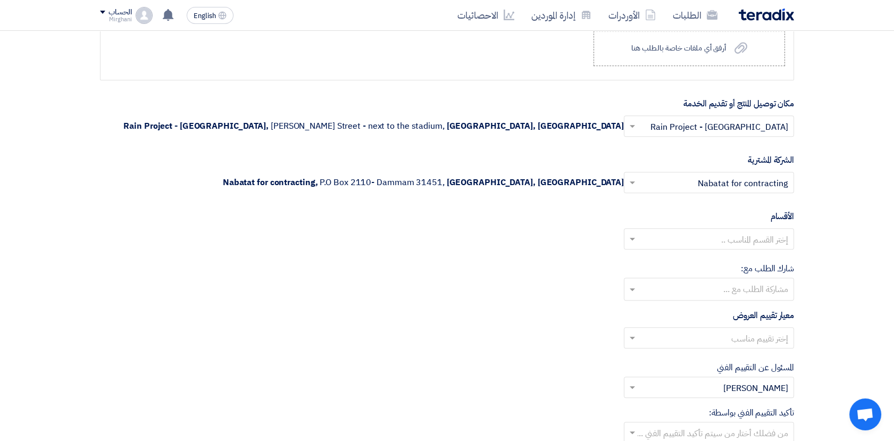
click at [674, 239] on input "text" at bounding box center [714, 240] width 149 height 18
click at [699, 256] on div "General Department" at bounding box center [708, 259] width 169 height 21
click at [719, 331] on input "text" at bounding box center [714, 339] width 149 height 18
click at [736, 356] on span "Direct material" at bounding box center [759, 359] width 58 height 13
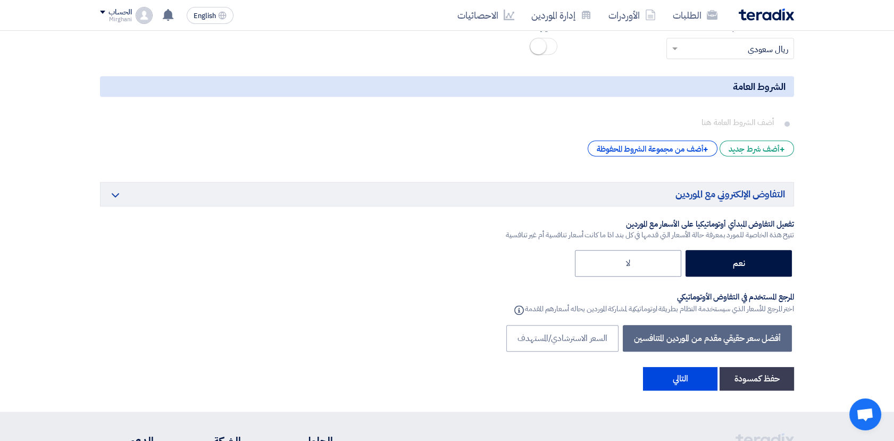
scroll to position [1773, 0]
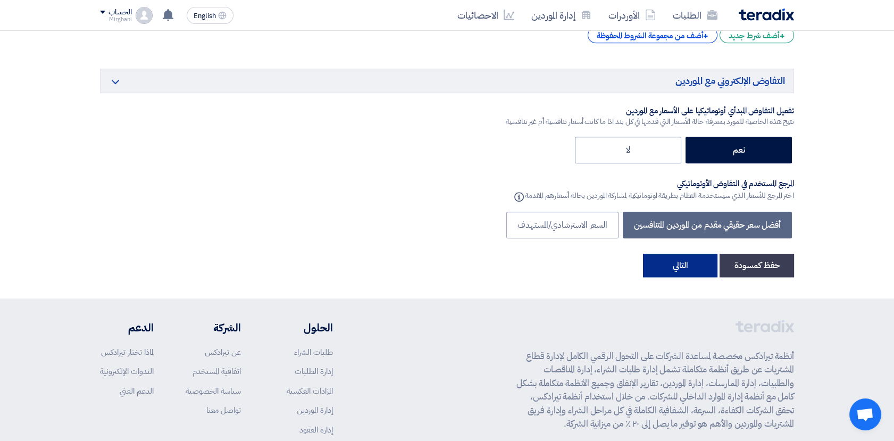
click at [681, 265] on button "التالي" at bounding box center [680, 265] width 74 height 23
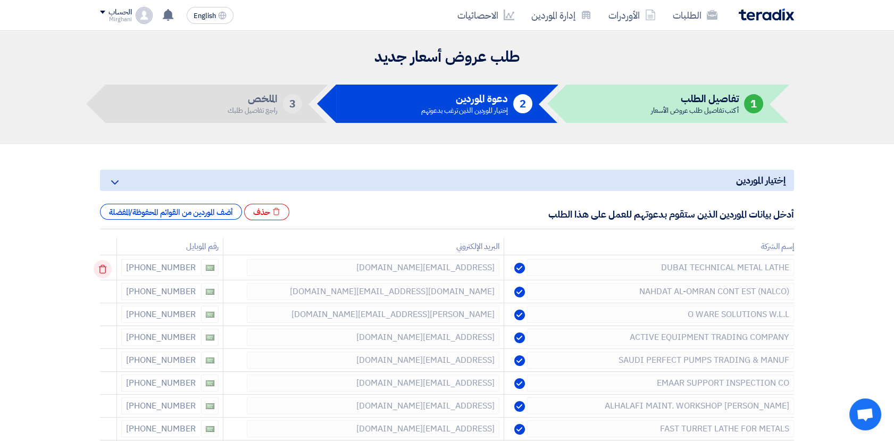
click at [106, 267] on icon at bounding box center [103, 269] width 18 height 18
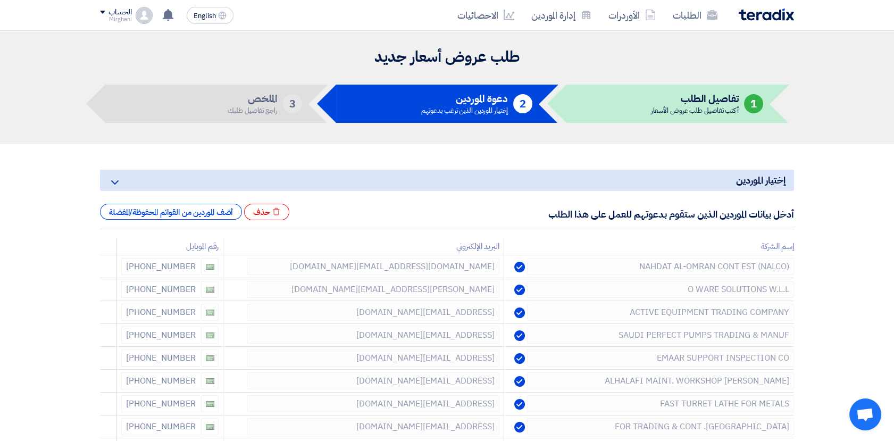
click at [0, 0] on icon at bounding box center [0, 0] width 0 height 0
click at [106, 267] on icon at bounding box center [103, 269] width 18 height 18
click at [0, 0] on icon at bounding box center [0, 0] width 0 height 0
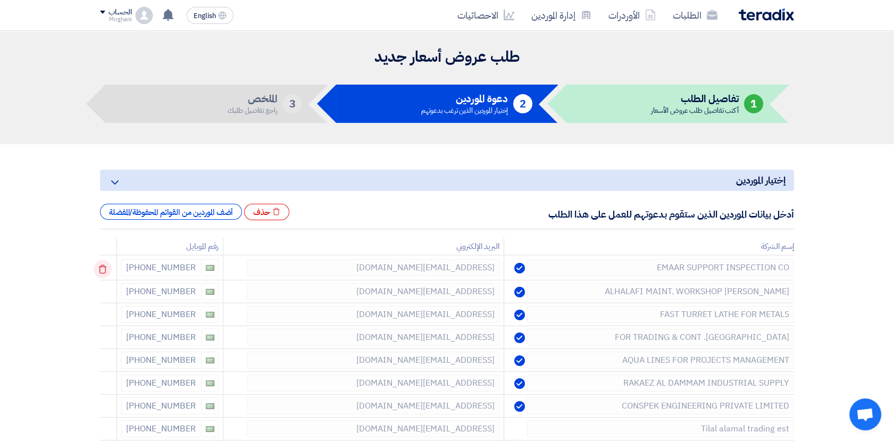
click at [112, 269] on icon at bounding box center [103, 269] width 18 height 18
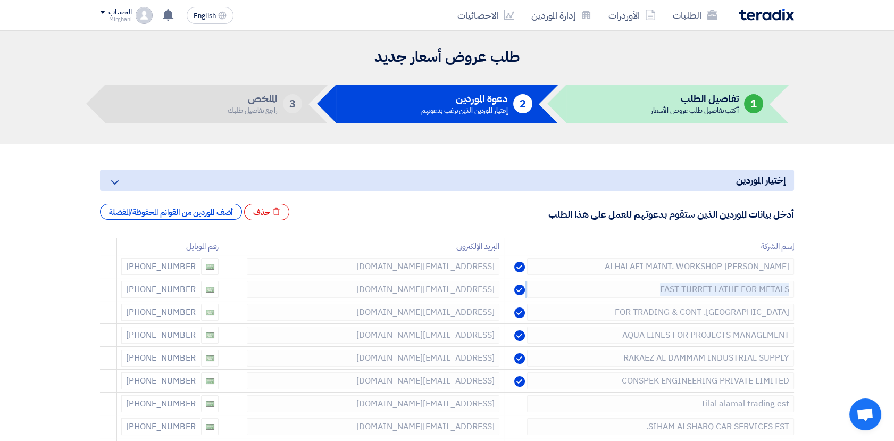
click at [0, 0] on icon at bounding box center [0, 0] width 0 height 0
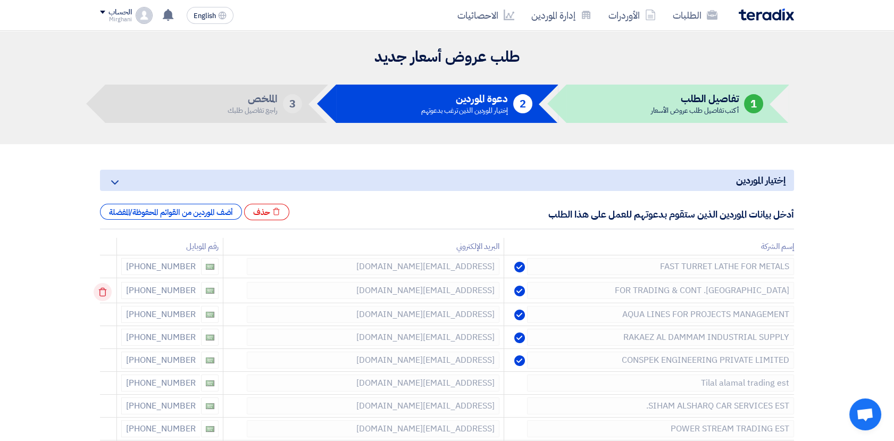
click at [110, 267] on div at bounding box center [109, 266] width 9 height 17
click at [110, 267] on icon at bounding box center [103, 269] width 18 height 18
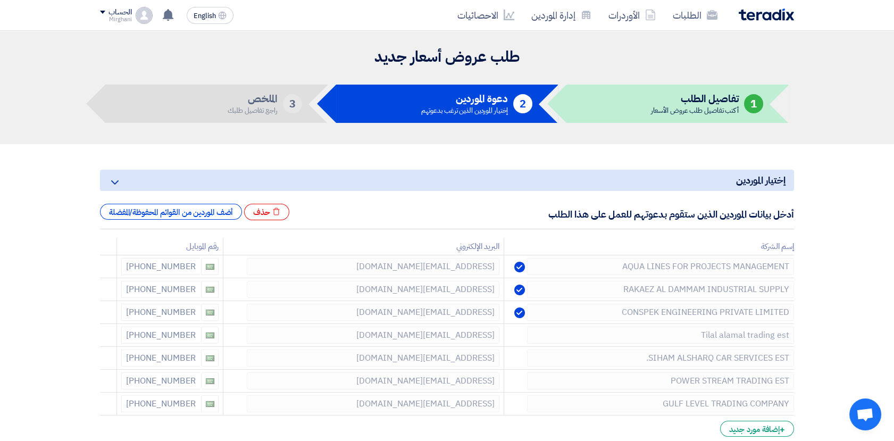
click at [0, 0] on icon at bounding box center [0, 0] width 0 height 0
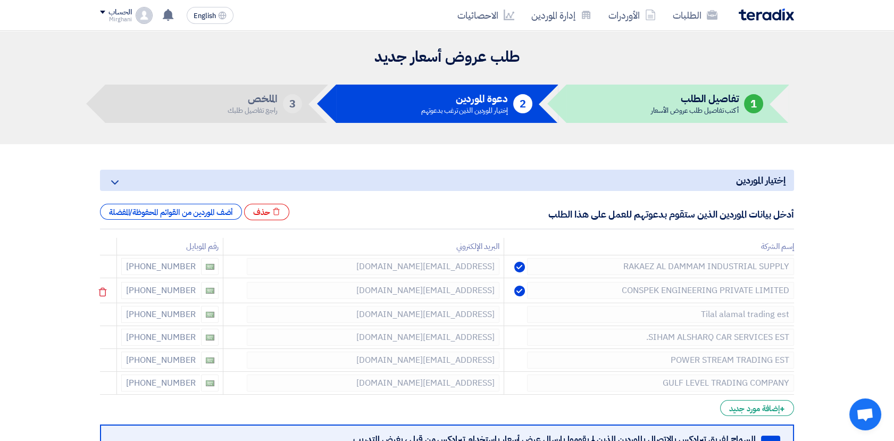
click at [110, 284] on div at bounding box center [109, 291] width 9 height 17
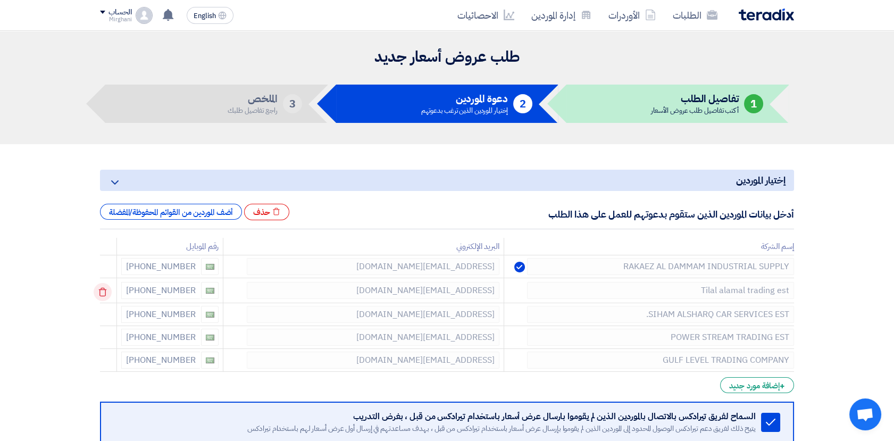
click at [107, 289] on use at bounding box center [103, 292] width 8 height 9
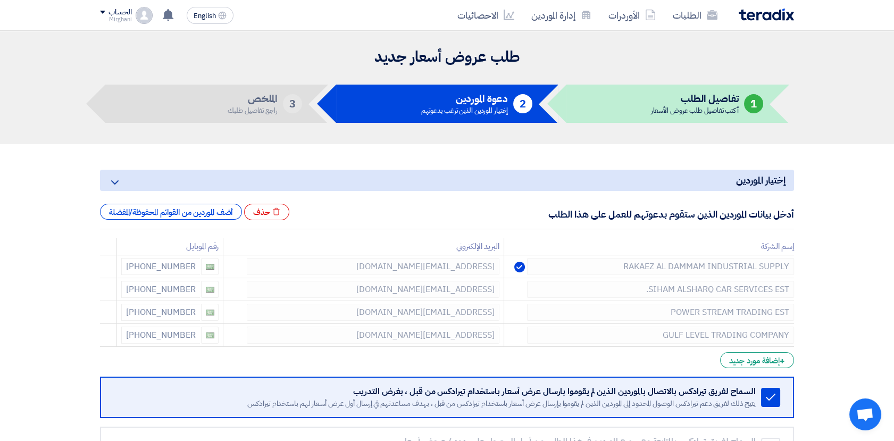
click at [0, 0] on use at bounding box center [0, 0] width 0 height 0
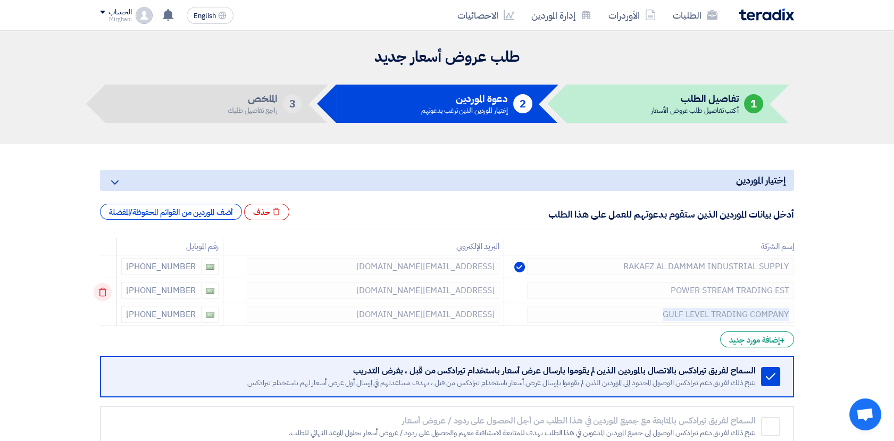
click at [107, 289] on icon at bounding box center [103, 292] width 18 height 18
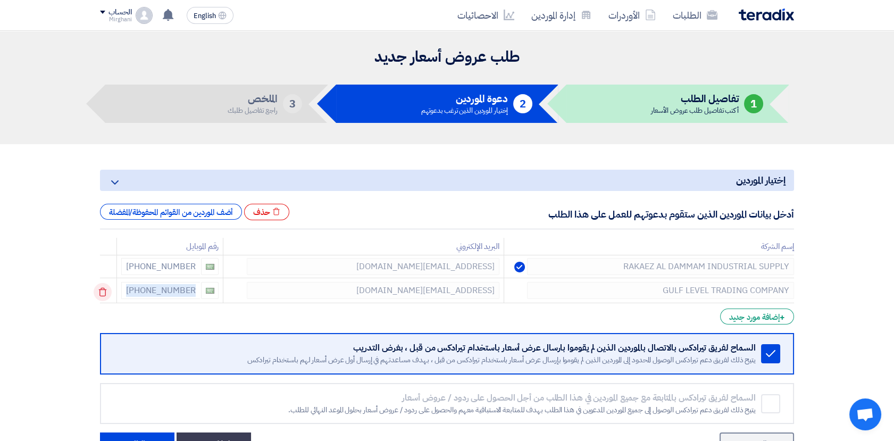
click at [107, 289] on icon at bounding box center [103, 292] width 18 height 18
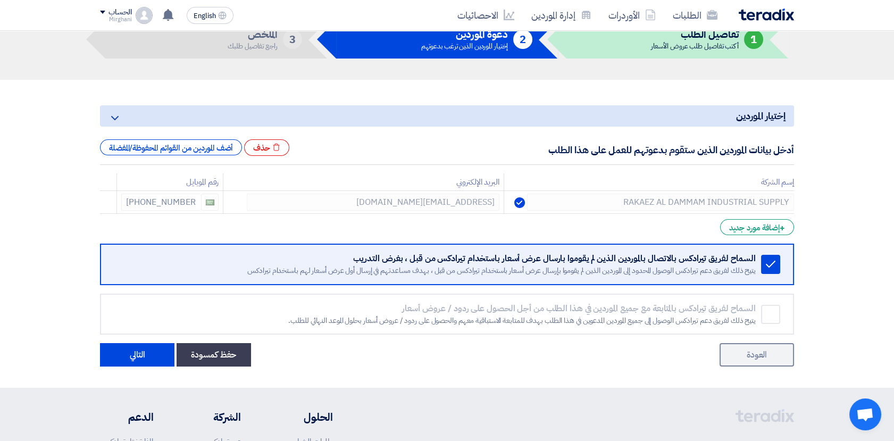
scroll to position [236, 0]
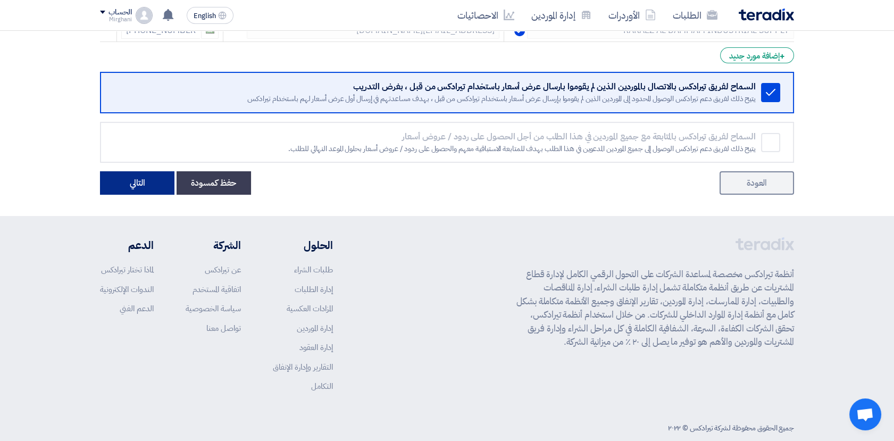
click at [133, 185] on button "التالي" at bounding box center [137, 182] width 74 height 23
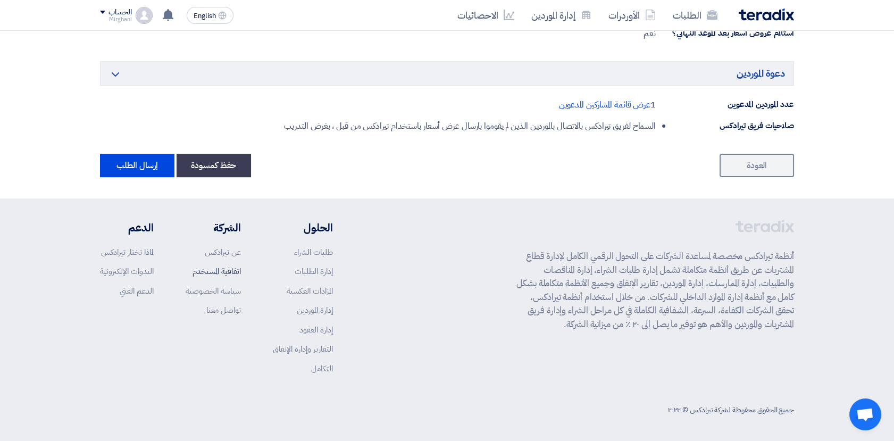
scroll to position [651, 0]
click at [146, 162] on button "إرسال الطلب" at bounding box center [137, 164] width 74 height 23
